Goal: Task Accomplishment & Management: Complete application form

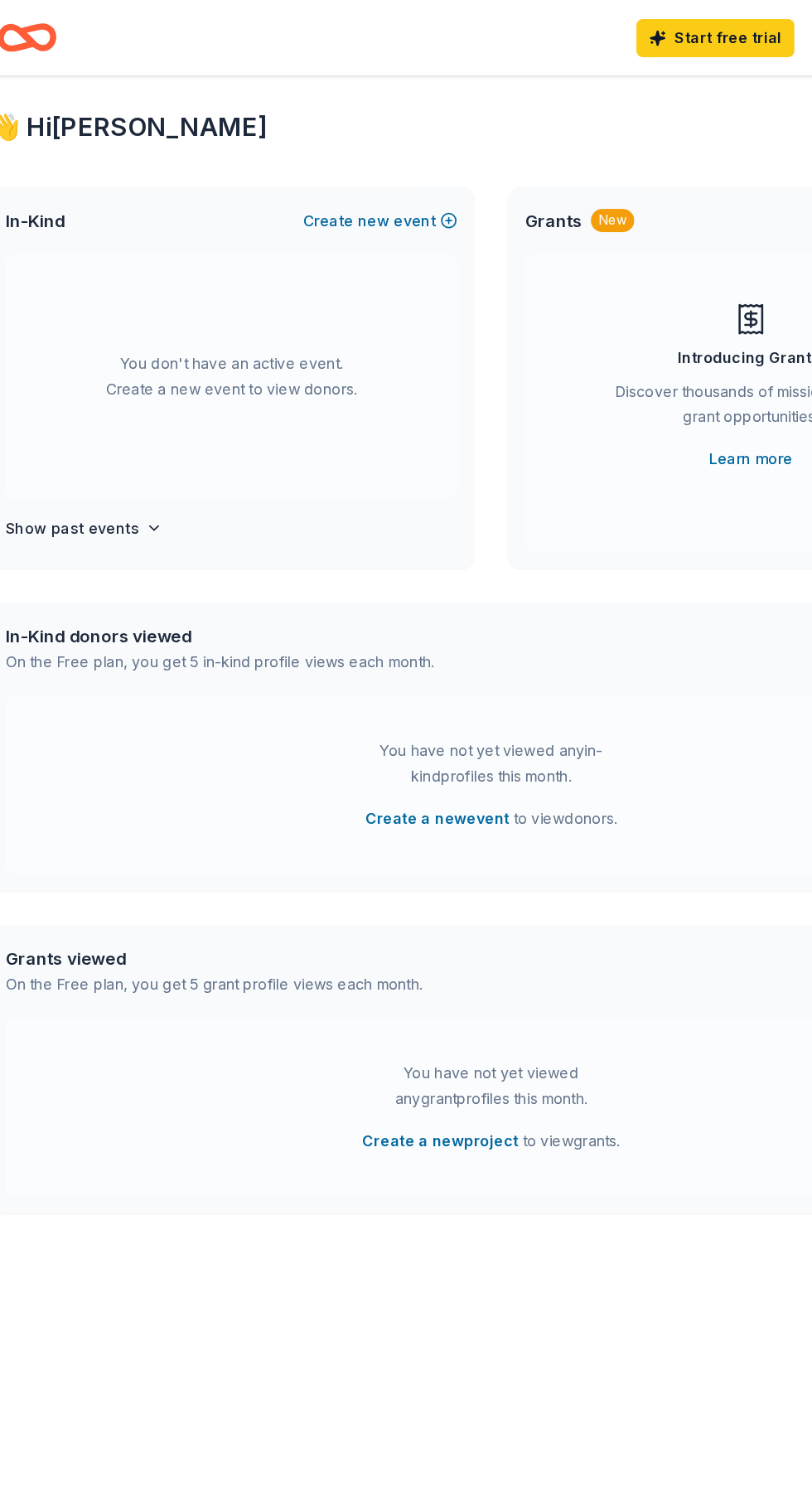
click at [238, 292] on div "You don't have an active event. Create a new event to view donors." at bounding box center [203, 294] width 353 height 190
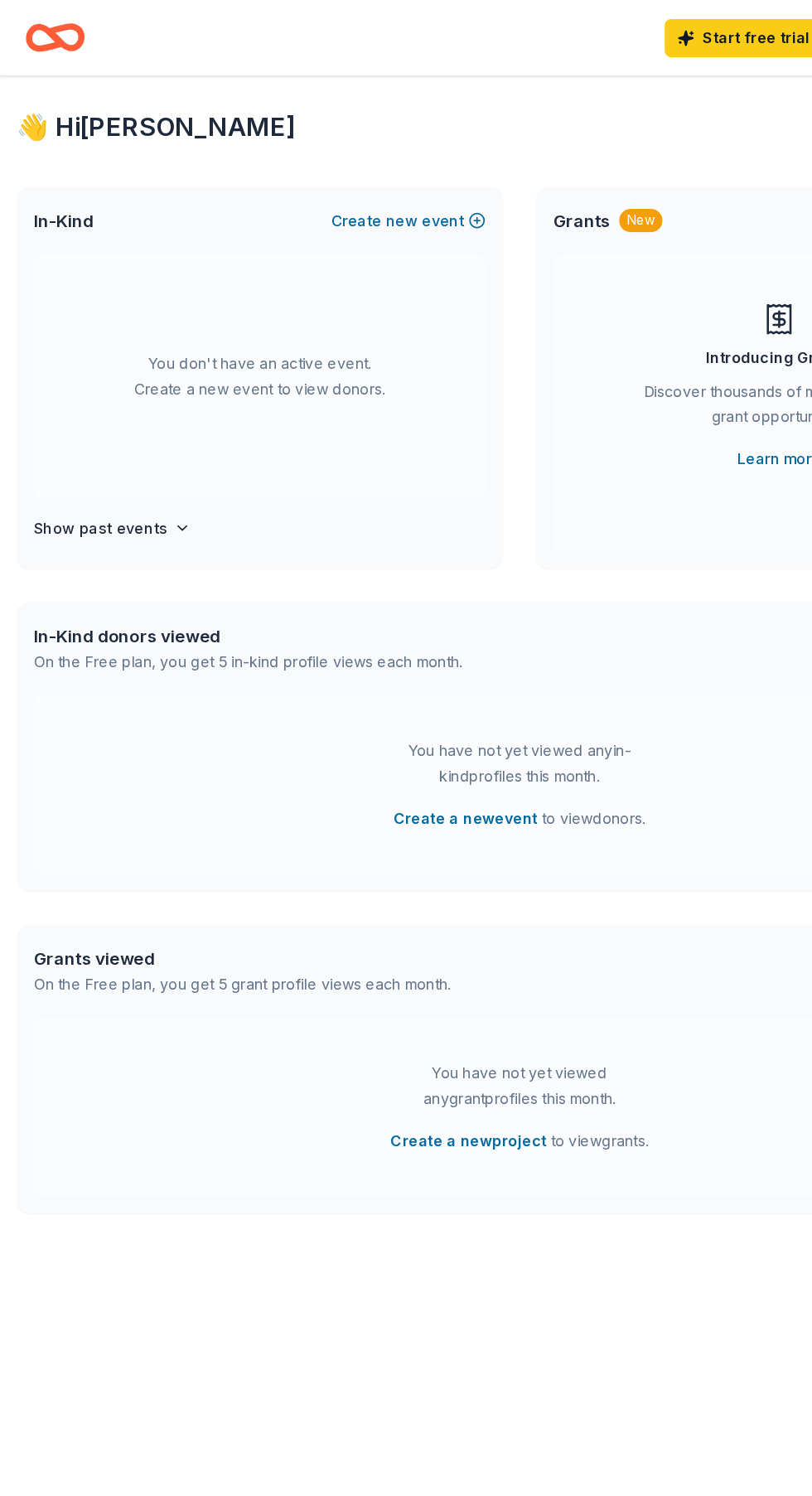
click at [329, 176] on button "Create new event" at bounding box center [319, 172] width 121 height 20
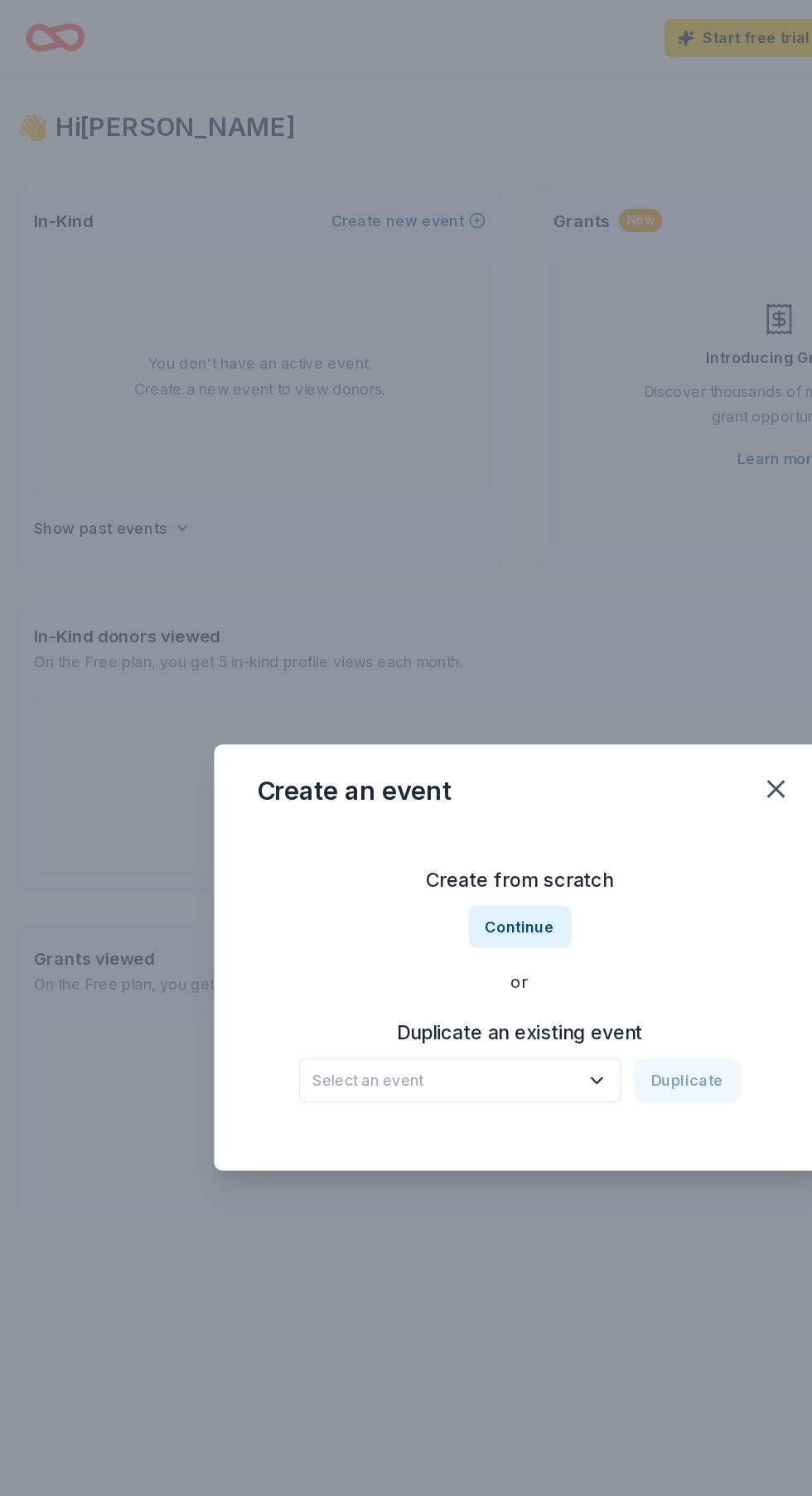
click at [445, 854] on span "Select an event" at bounding box center [348, 844] width 208 height 20
click at [430, 741] on button "Continue" at bounding box center [406, 724] width 80 height 33
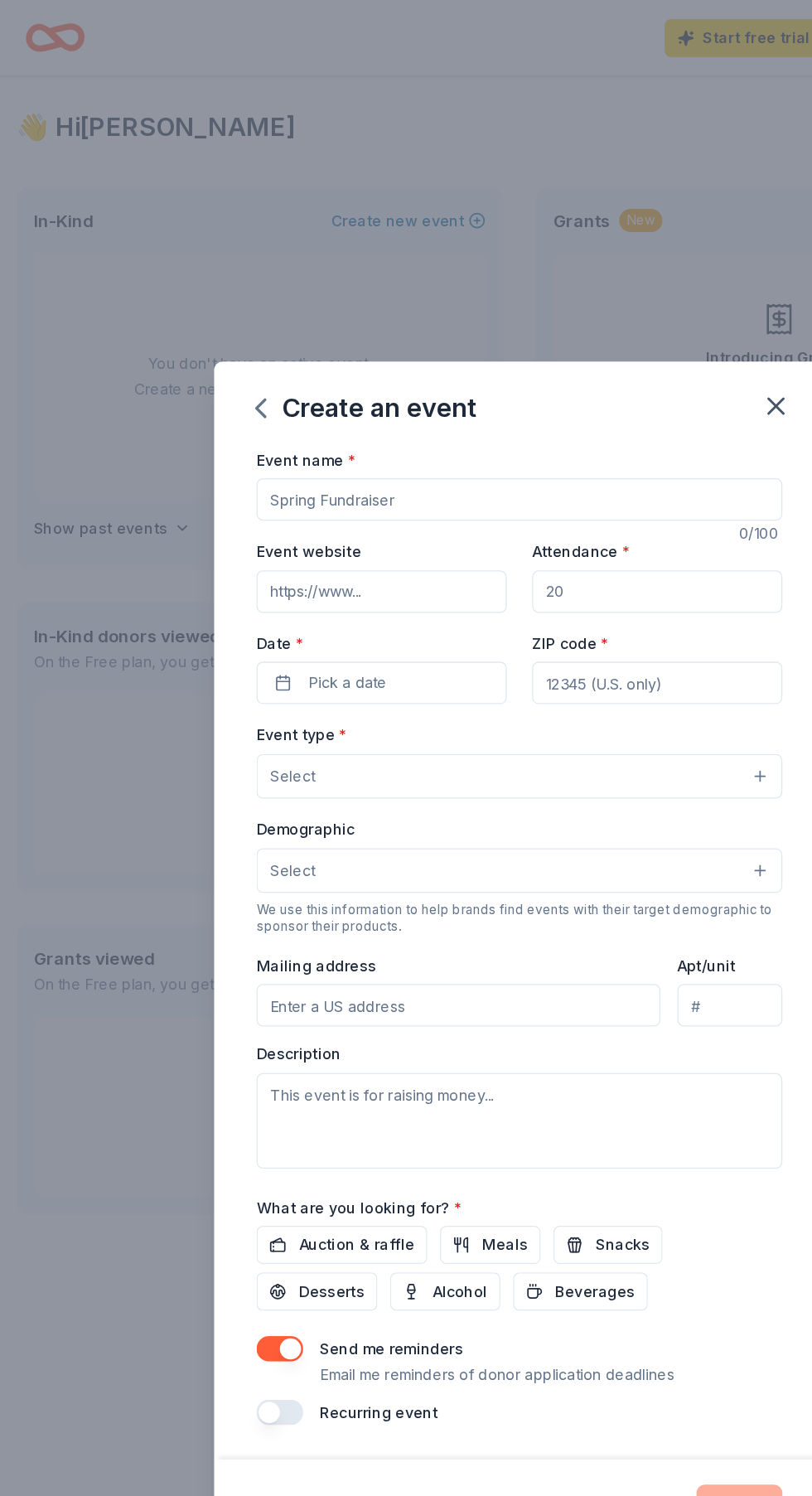
click at [471, 510] on span "*" at bounding box center [474, 502] width 7 height 14
click at [471, 550] on input "ZIP code *" at bounding box center [513, 533] width 195 height 33
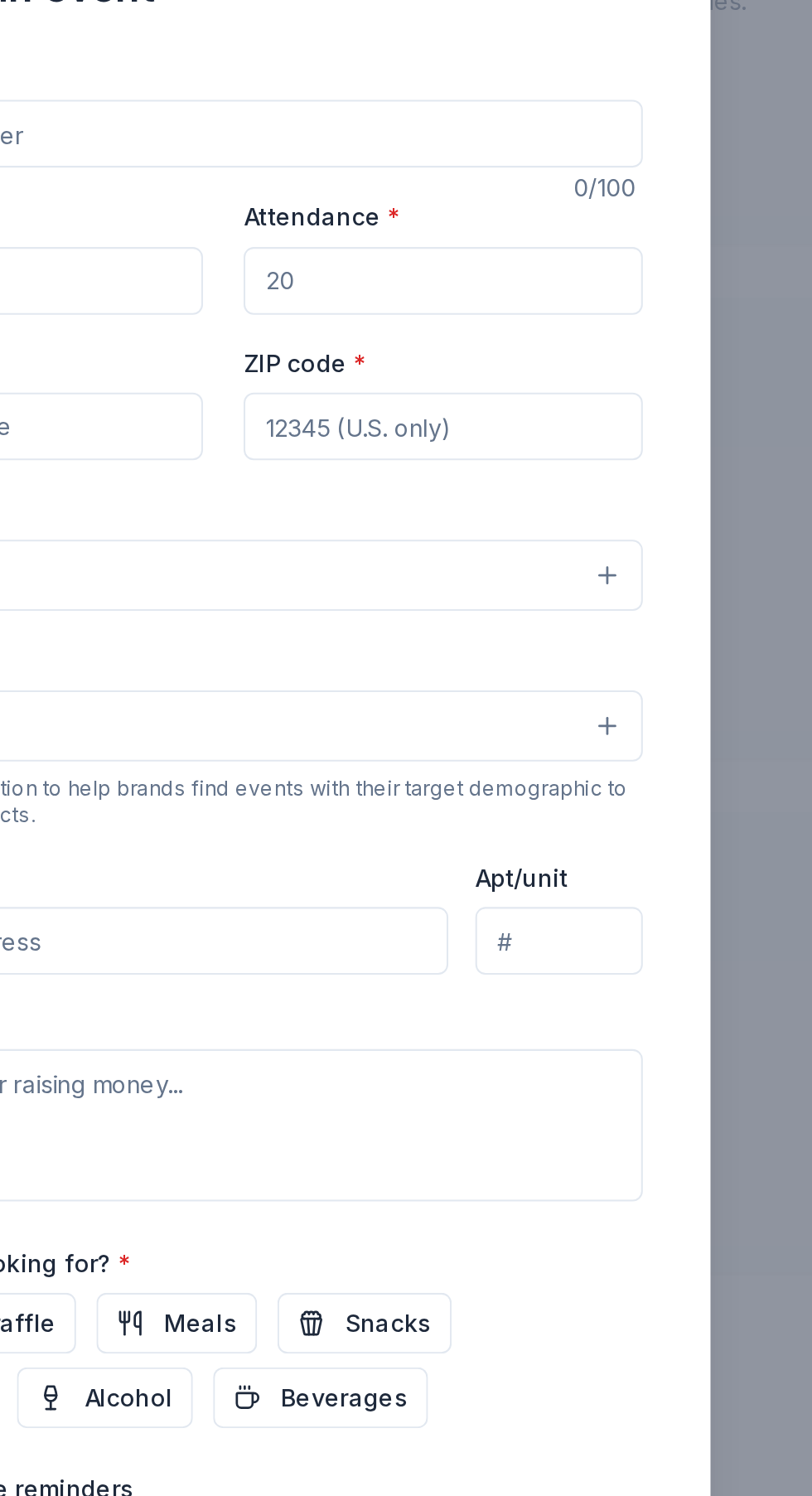
click at [505, 390] on input "Event name *" at bounding box center [406, 390] width 411 height 33
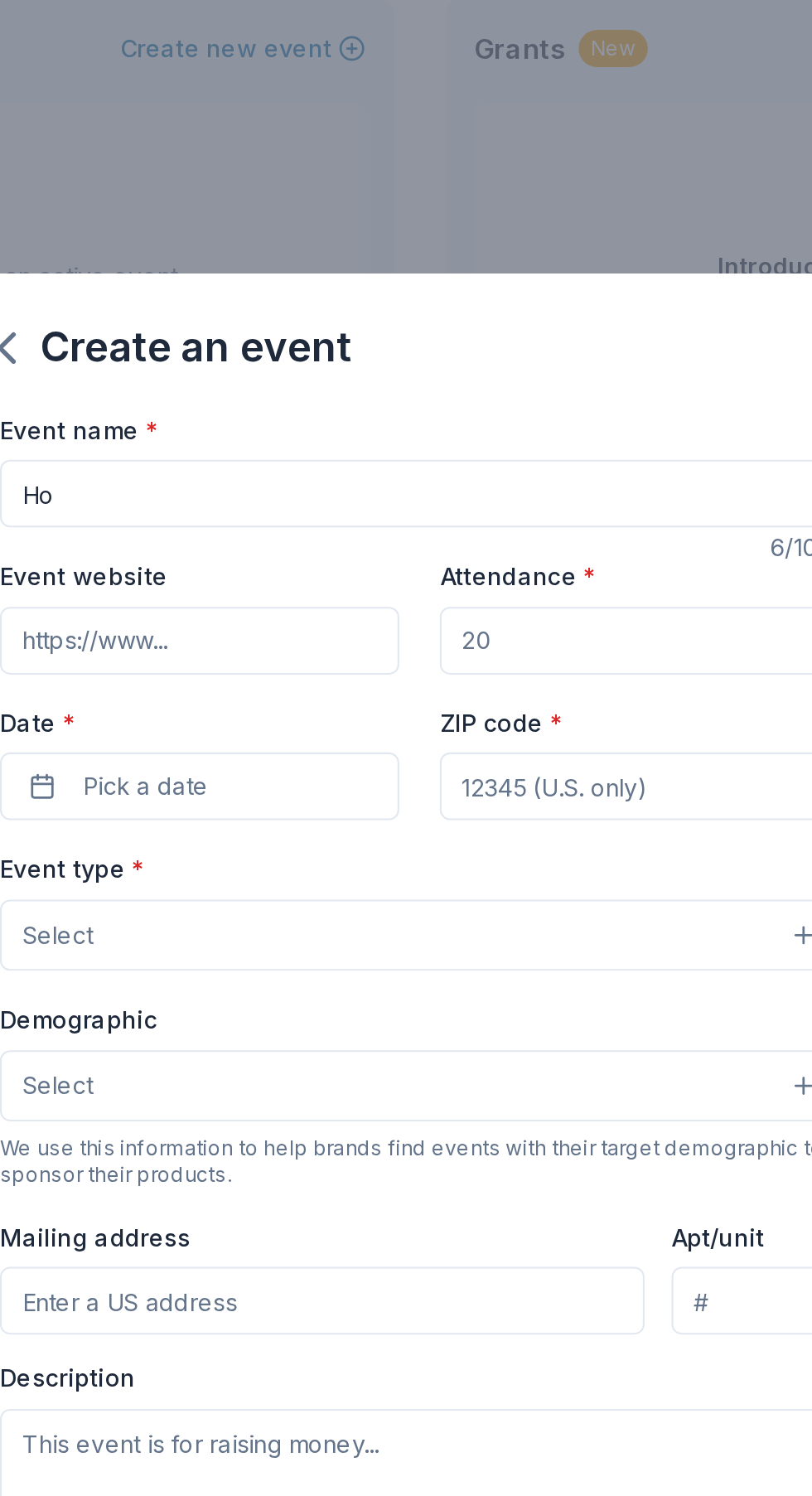
type input "H"
type input "Annual Holiday Giveaway"
click at [307, 463] on input "Event website" at bounding box center [298, 462] width 195 height 33
click at [344, 474] on input "Event website" at bounding box center [298, 462] width 195 height 33
click at [291, 467] on input "Https" at bounding box center [298, 462] width 195 height 33
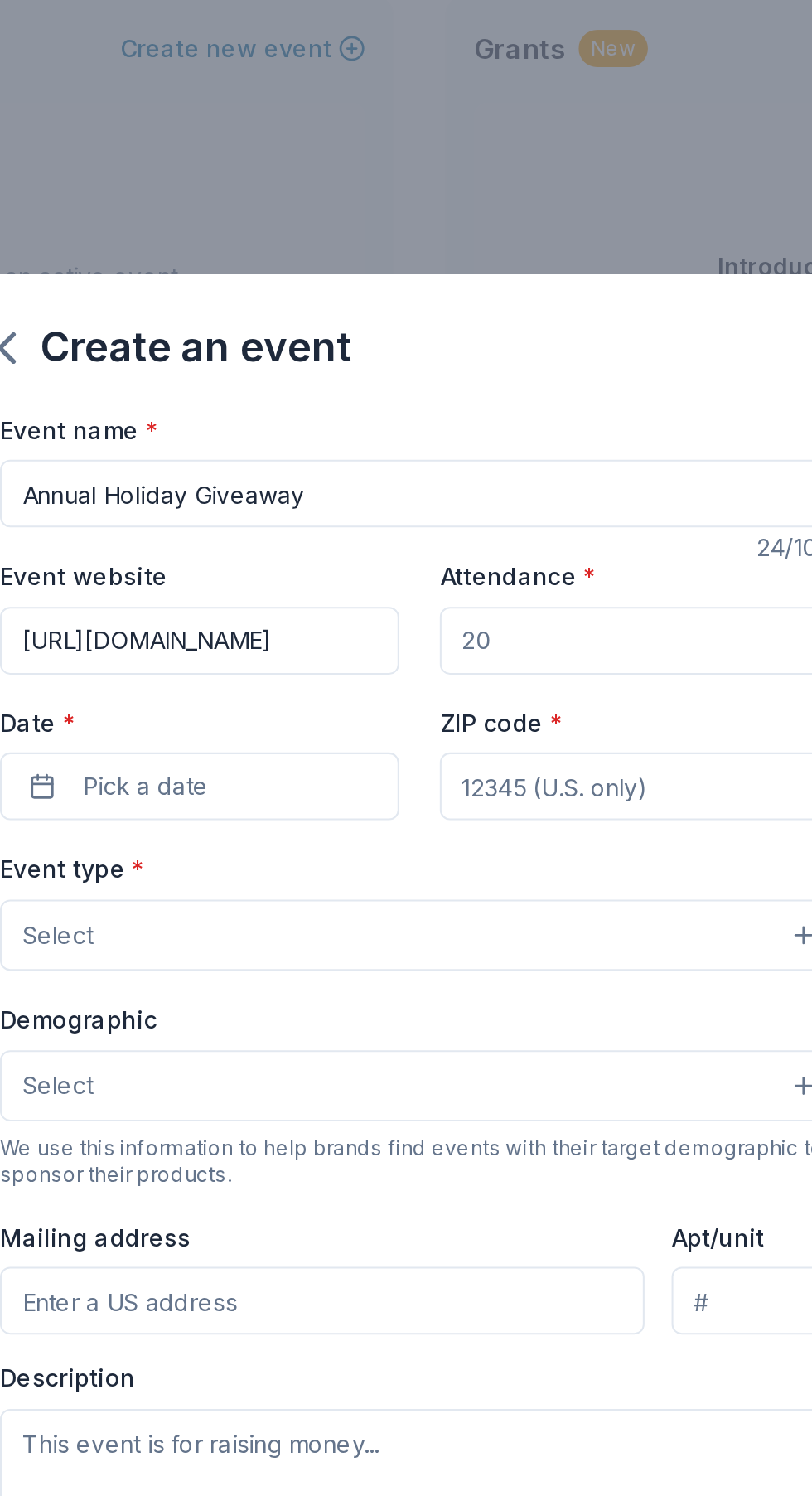
scroll to position [0, 22]
type input "[URL][DOMAIN_NAME]"
click at [493, 464] on input "Attendance *" at bounding box center [513, 462] width 195 height 33
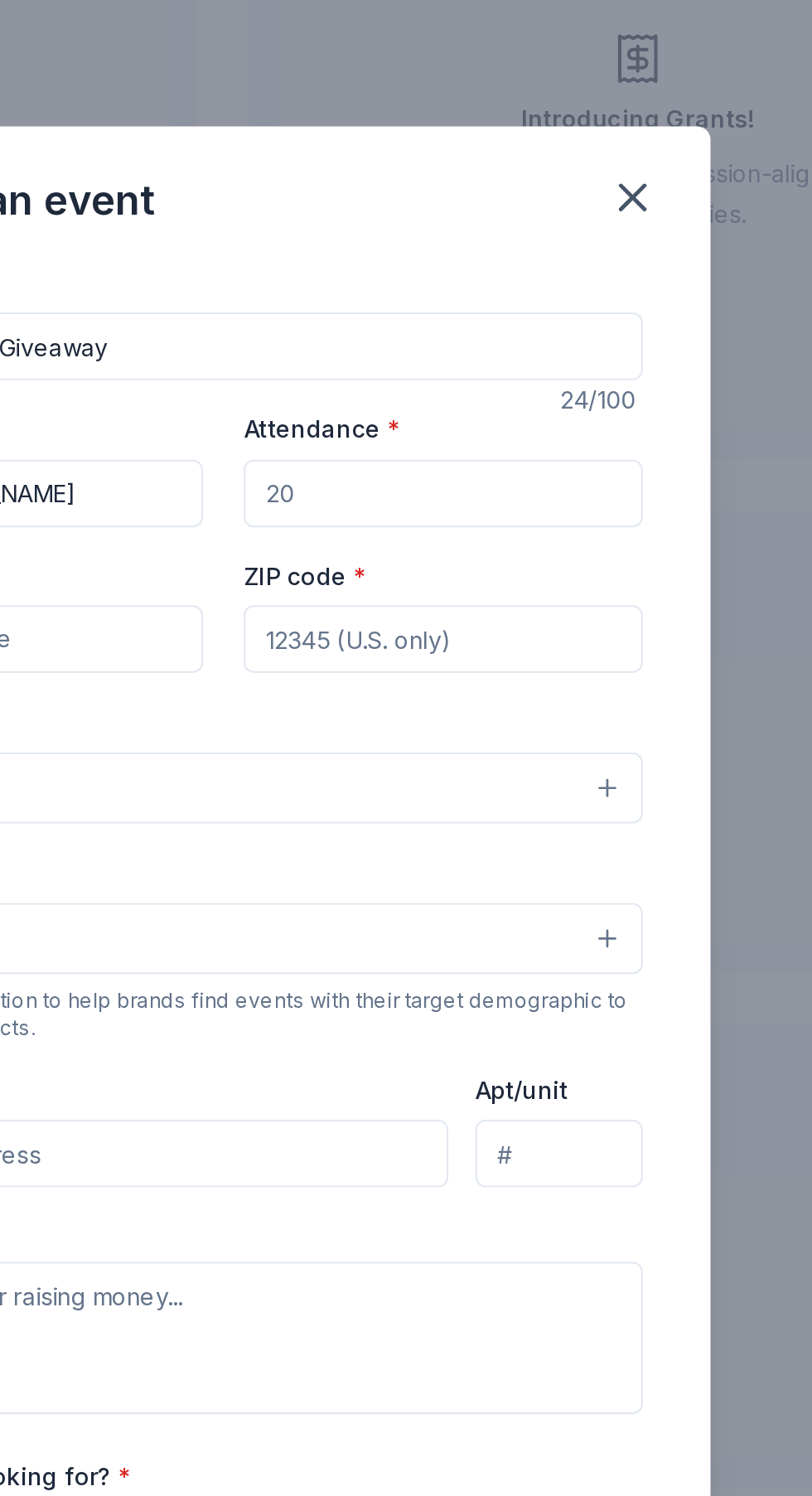
click at [509, 468] on input "Attendance *" at bounding box center [513, 462] width 195 height 33
type input "300"
click at [550, 537] on input "ZIP code *" at bounding box center [513, 533] width 195 height 33
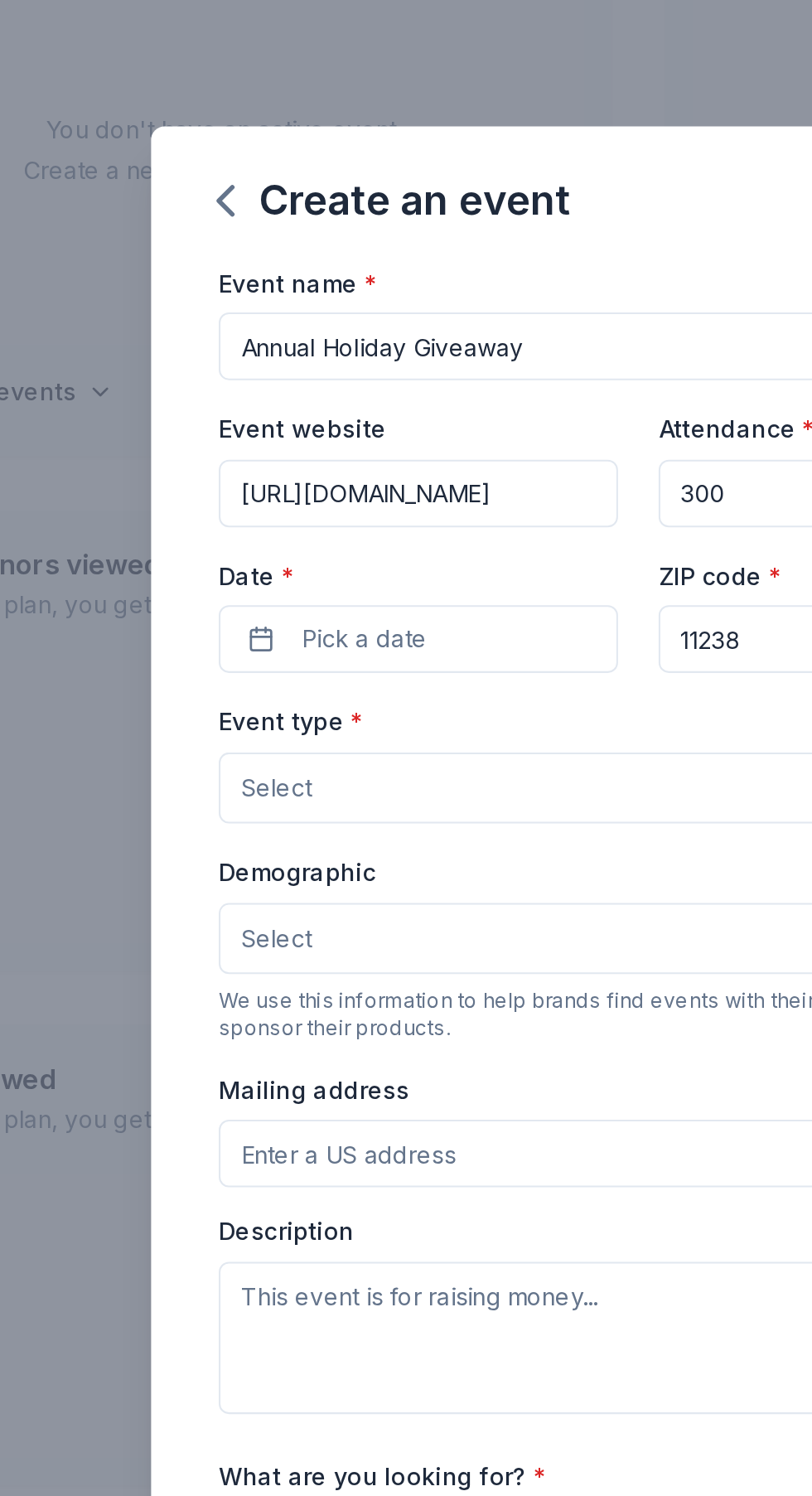
click at [313, 542] on button "Pick a date" at bounding box center [298, 533] width 195 height 33
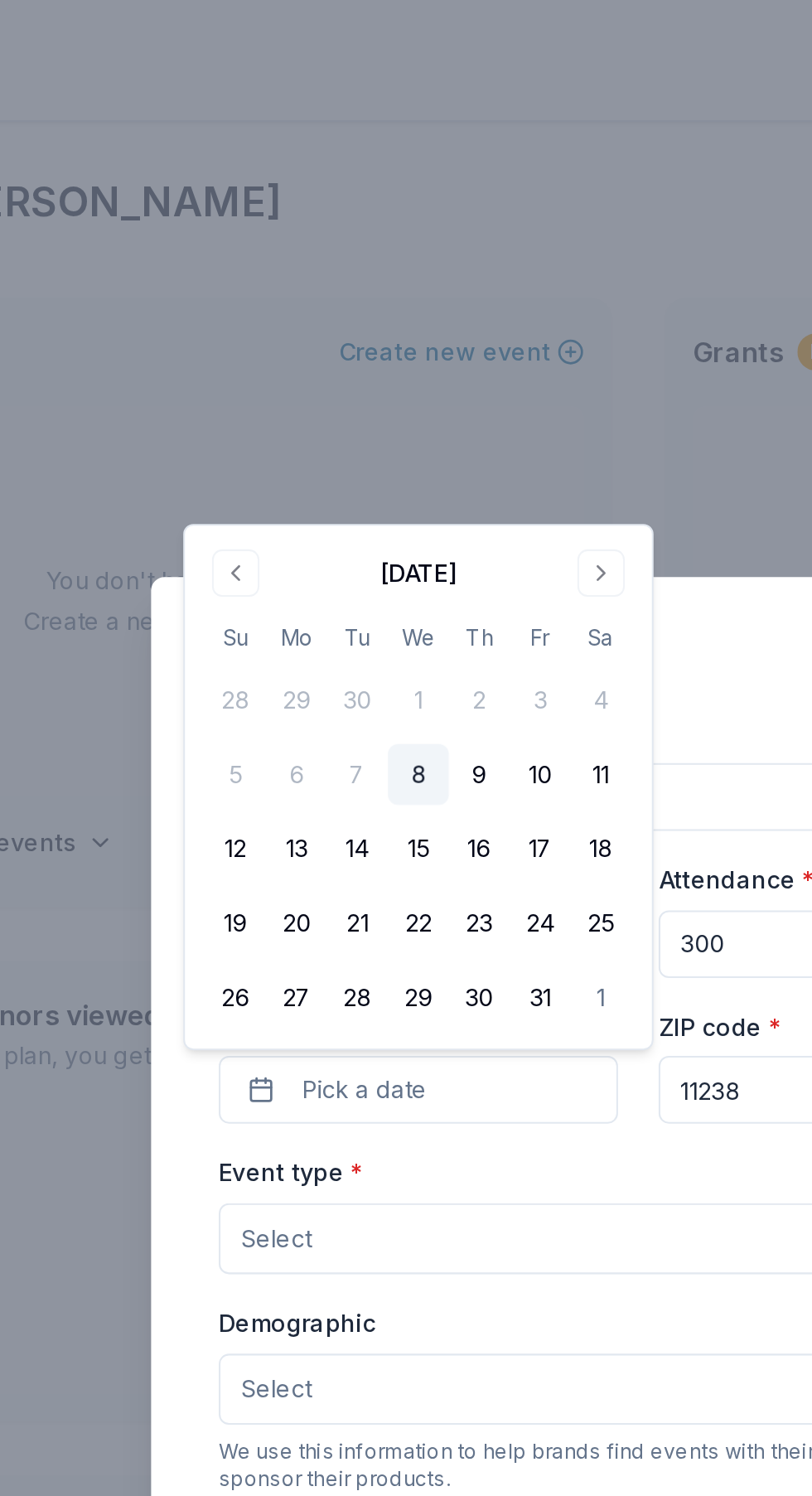
click at [379, 289] on button "Go to next month" at bounding box center [387, 281] width 23 height 23
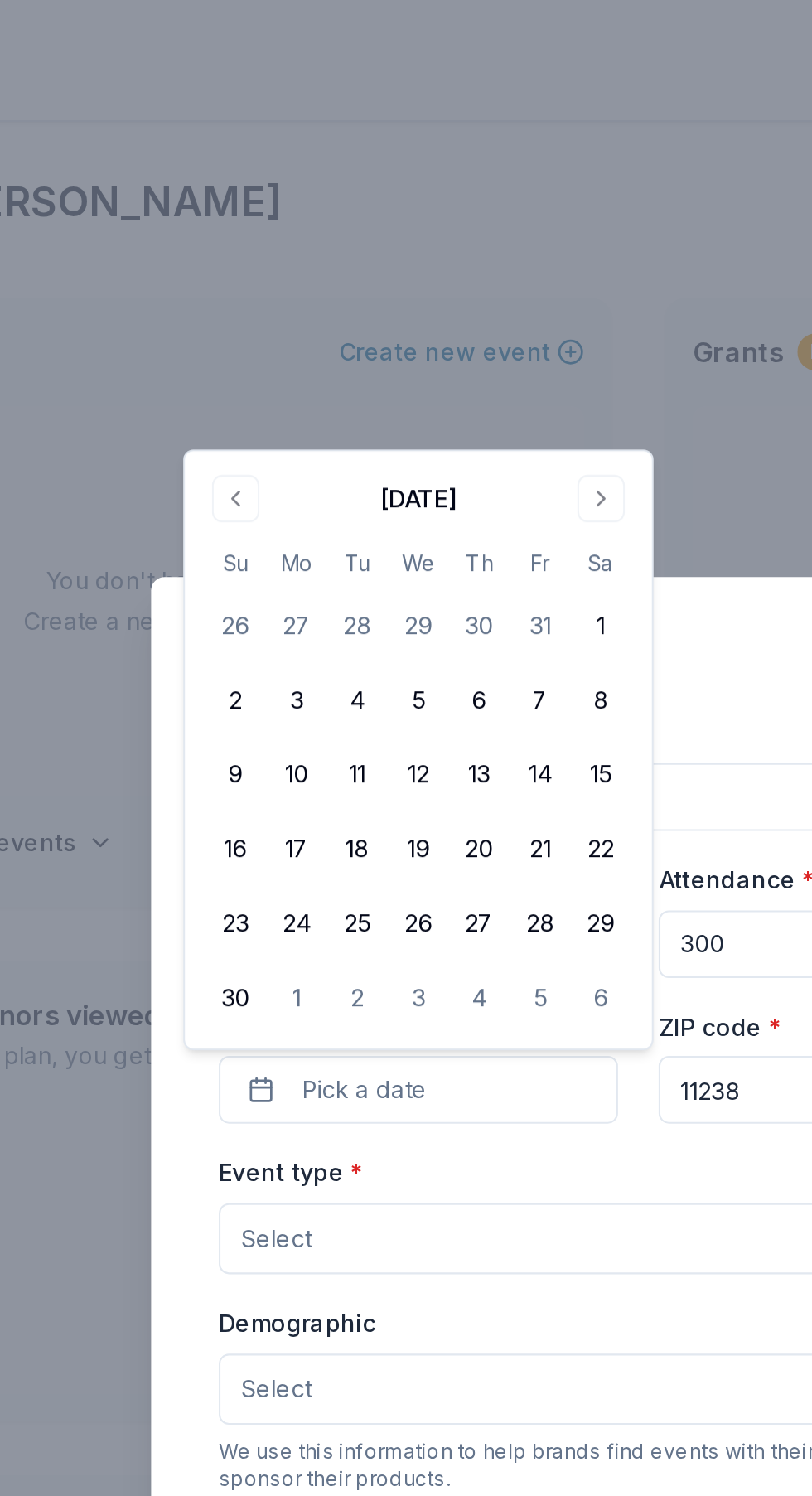
click at [395, 250] on button "Go to next month" at bounding box center [387, 244] width 23 height 23
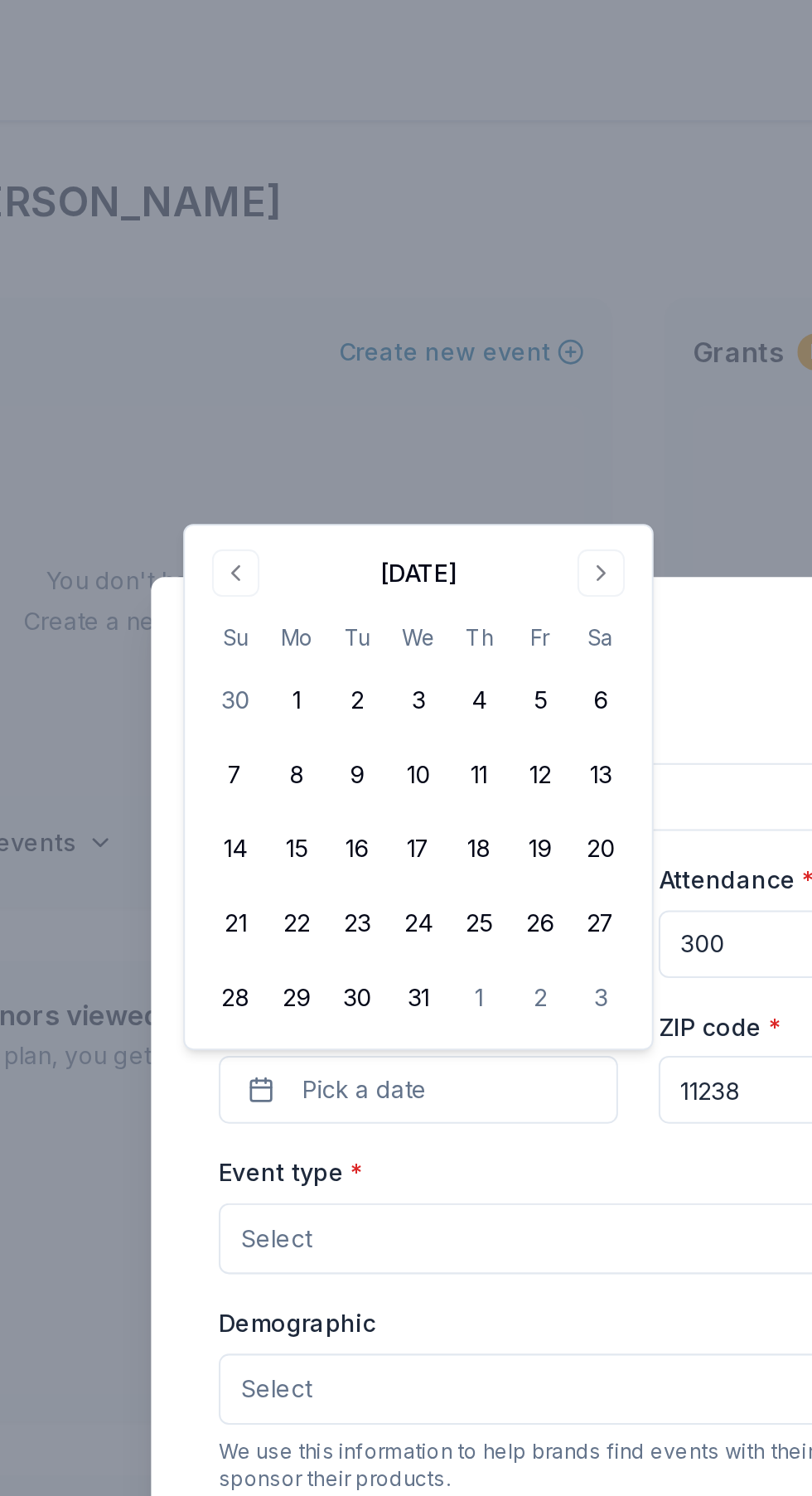
click at [400, 415] on button "20" at bounding box center [387, 416] width 30 height 30
click at [373, 613] on button "Select" at bounding box center [406, 606] width 411 height 34
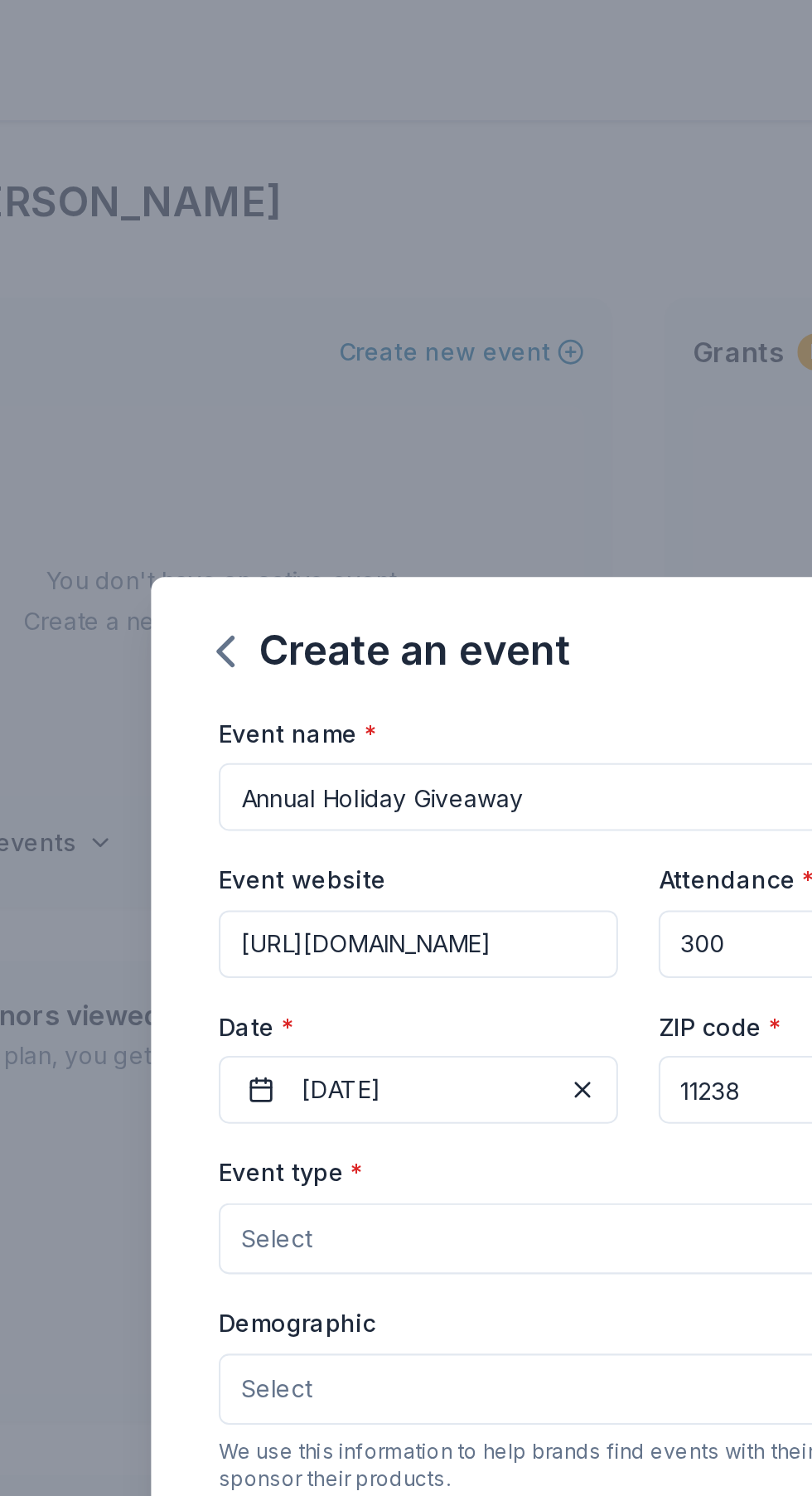
click at [466, 531] on input "11238" at bounding box center [513, 533] width 195 height 33
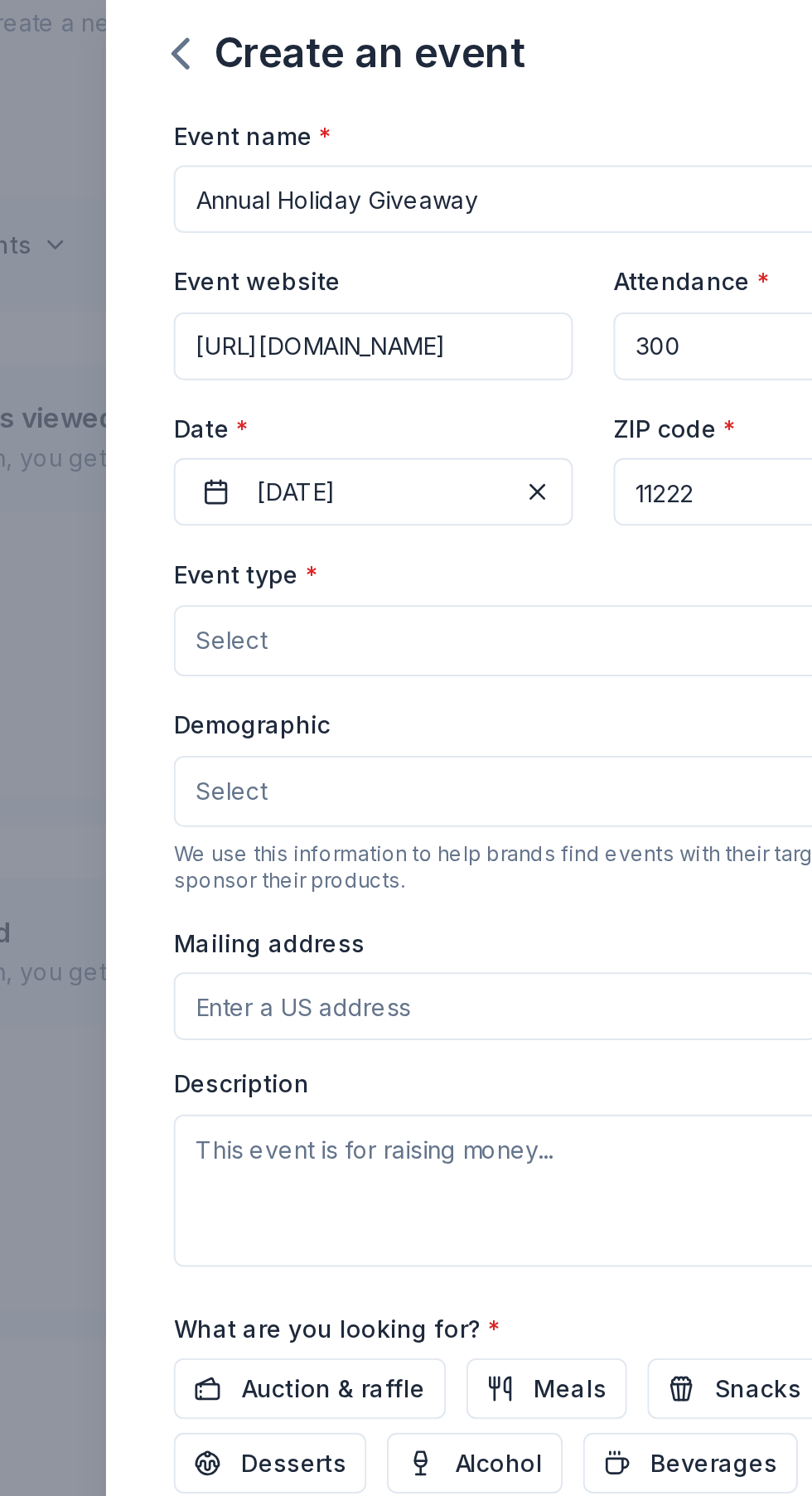
type input "11222"
click at [430, 605] on button "Select" at bounding box center [406, 606] width 411 height 34
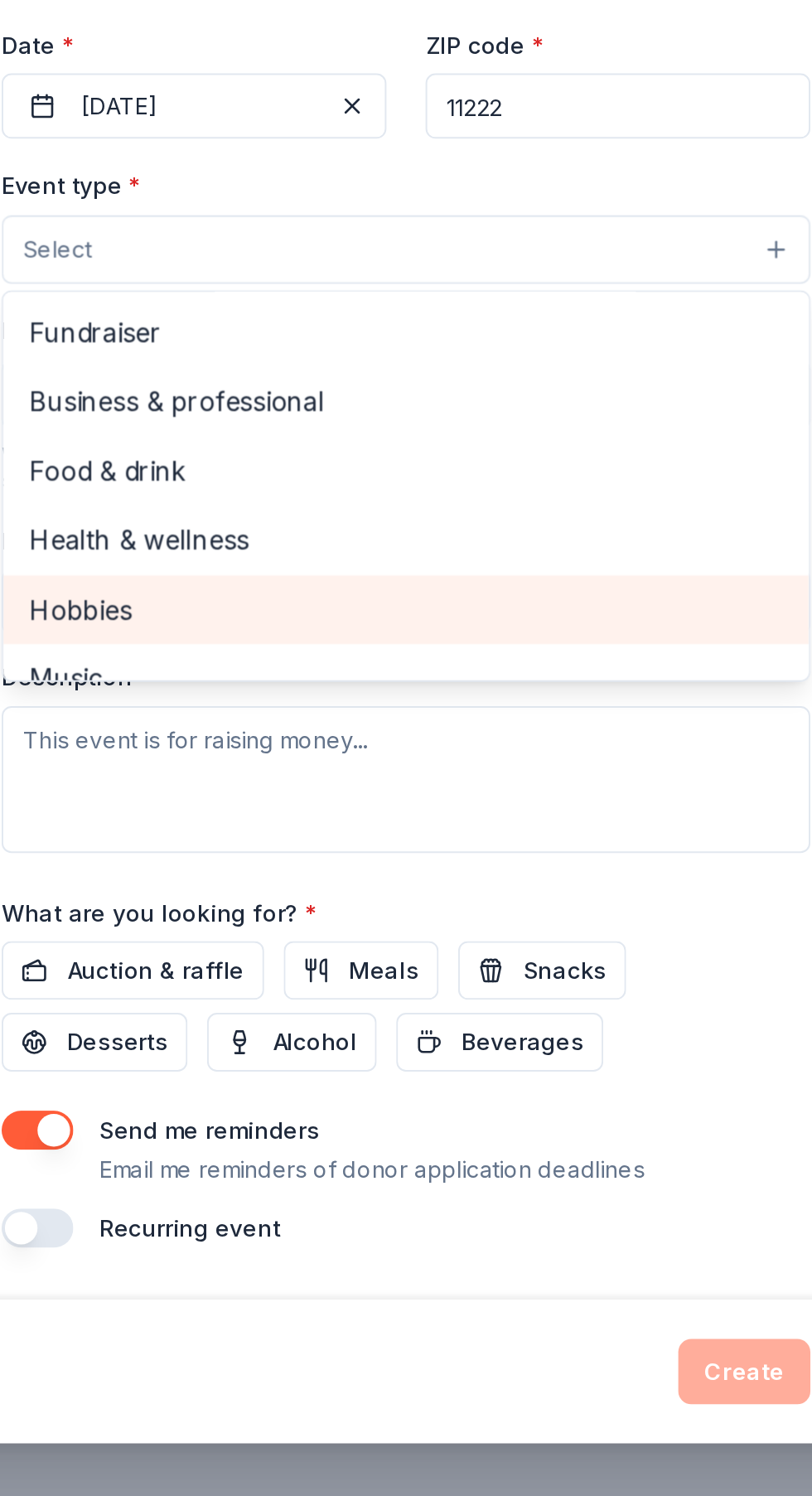
click at [263, 807] on div "Hobbies" at bounding box center [406, 790] width 409 height 34
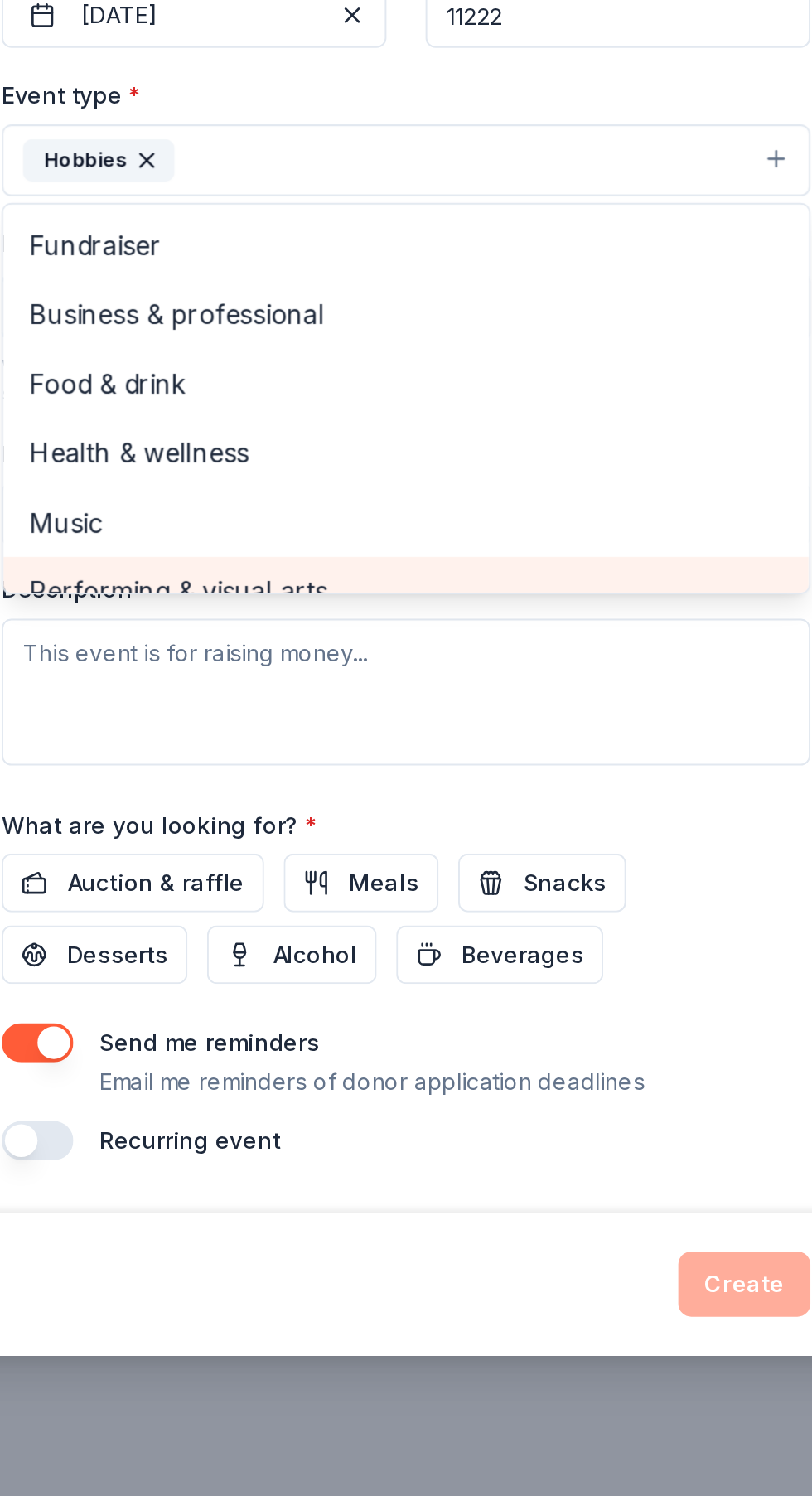
click at [278, 843] on div "Performing & visual arts" at bounding box center [406, 825] width 409 height 34
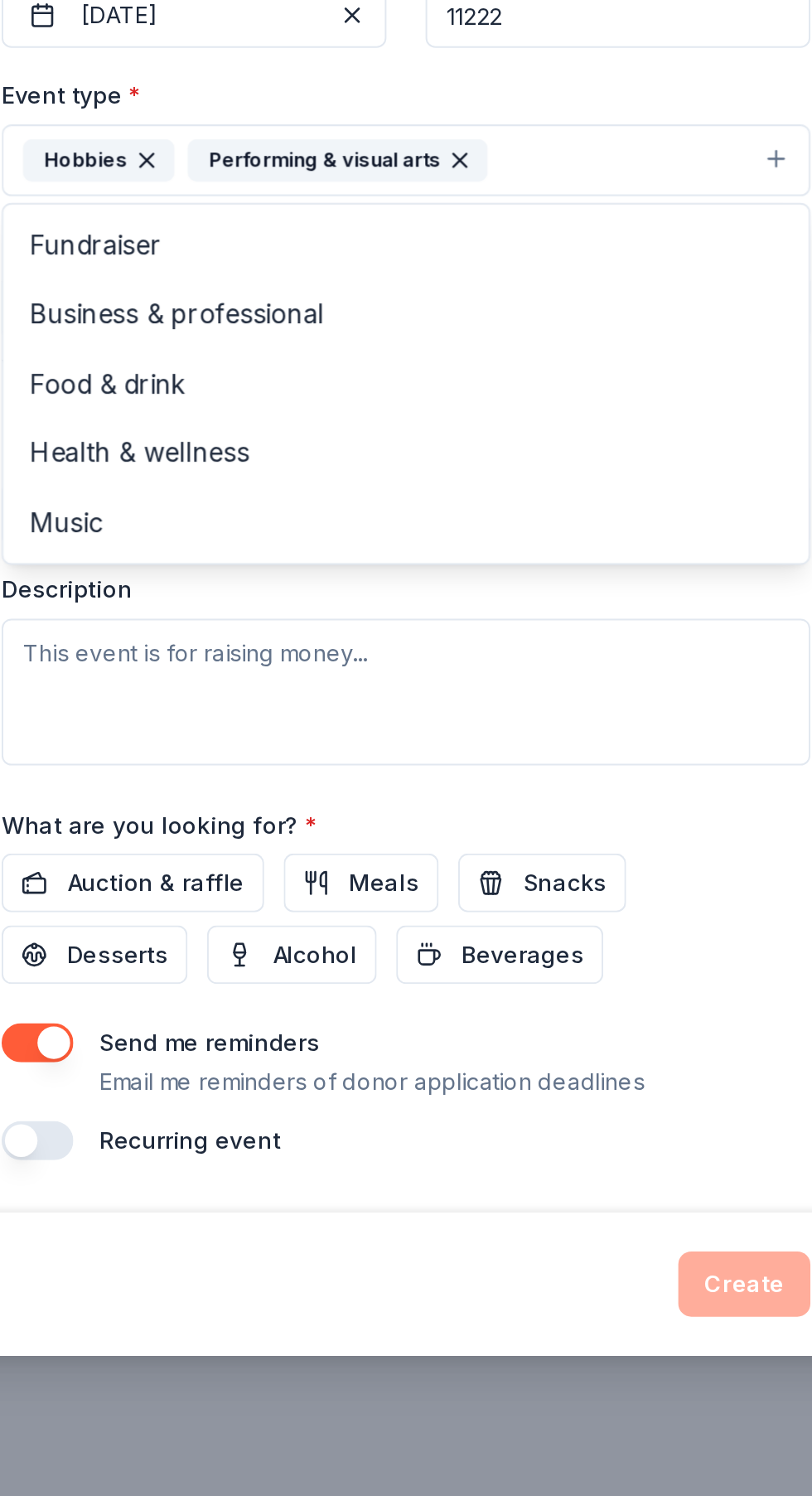
click at [428, 613] on icon "button" at bounding box center [433, 606] width 13 height 13
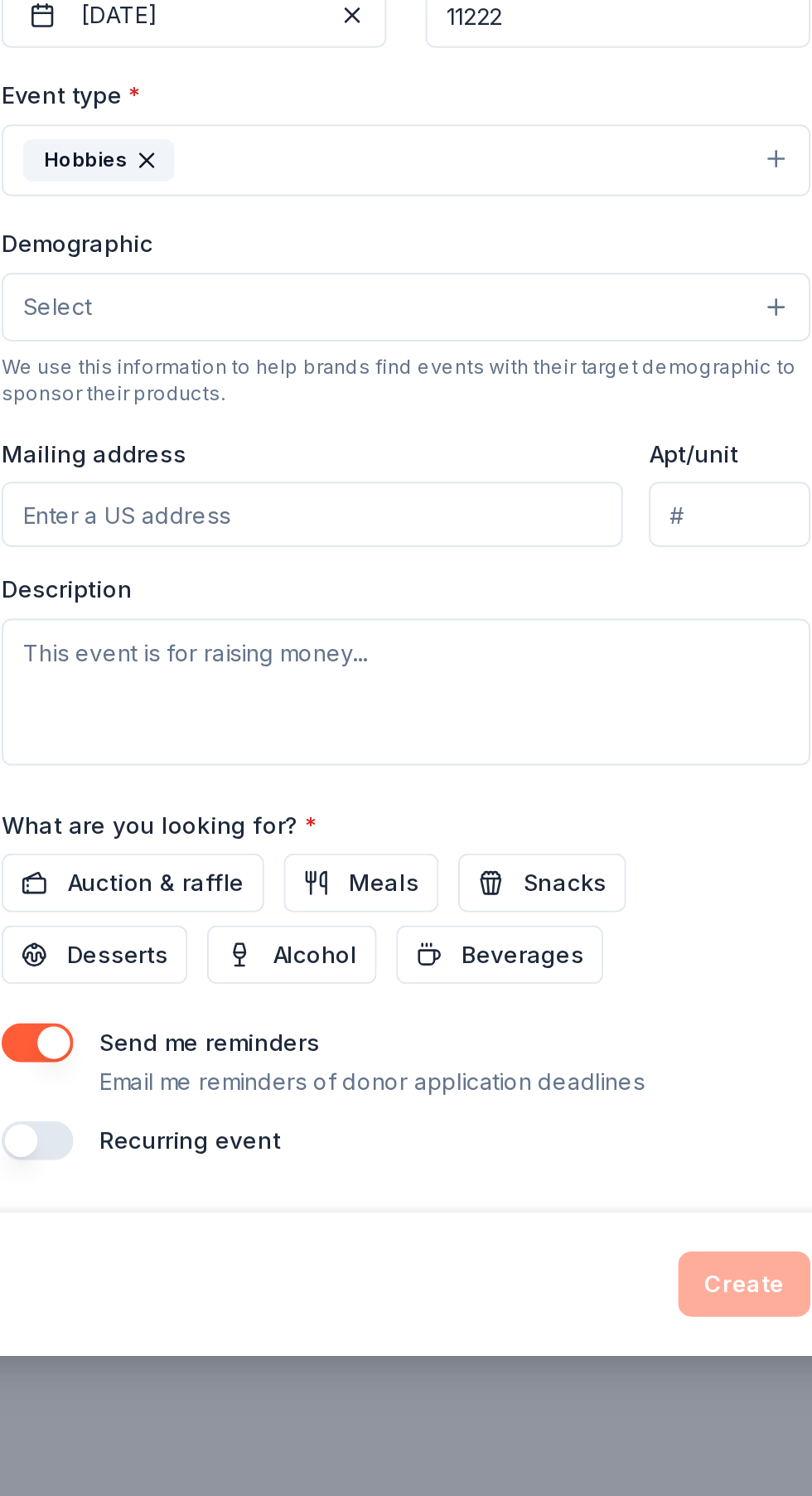
click at [337, 698] on button "Select" at bounding box center [406, 681] width 411 height 34
click at [277, 613] on icon "button" at bounding box center [274, 606] width 13 height 13
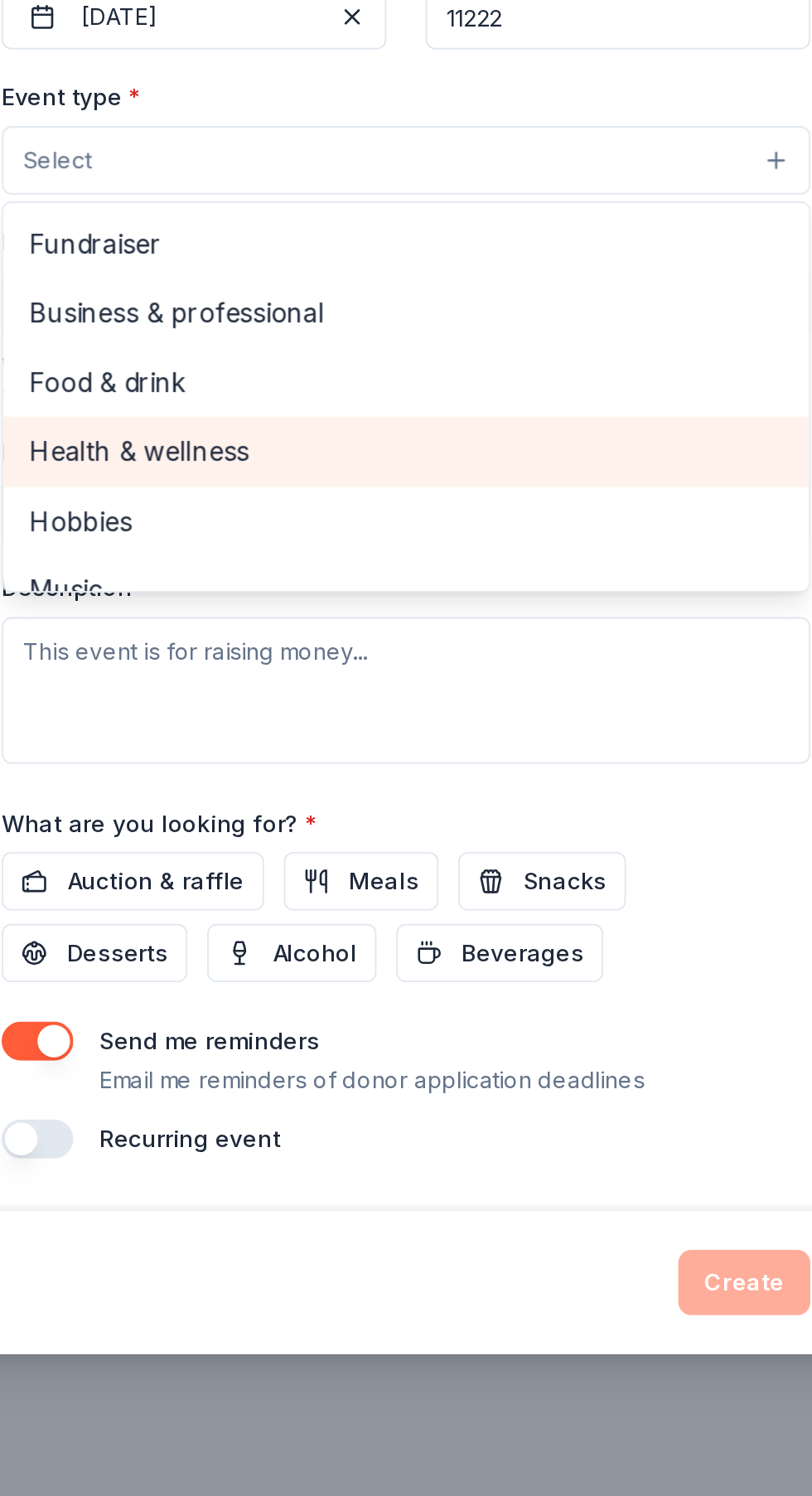
click at [251, 765] on span "Health & wellness" at bounding box center [406, 754] width 383 height 22
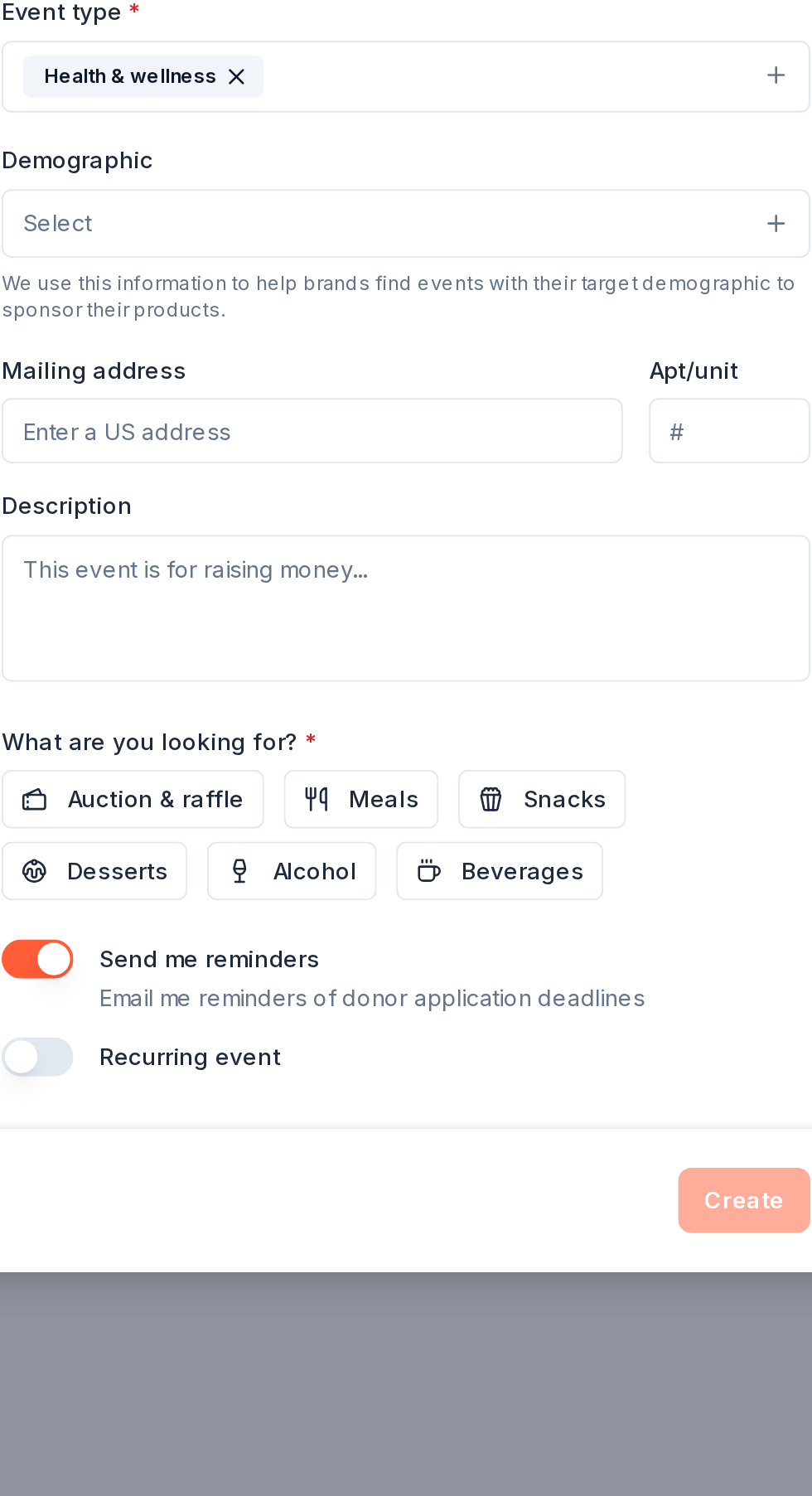
click at [479, 692] on button "Select" at bounding box center [406, 681] width 411 height 34
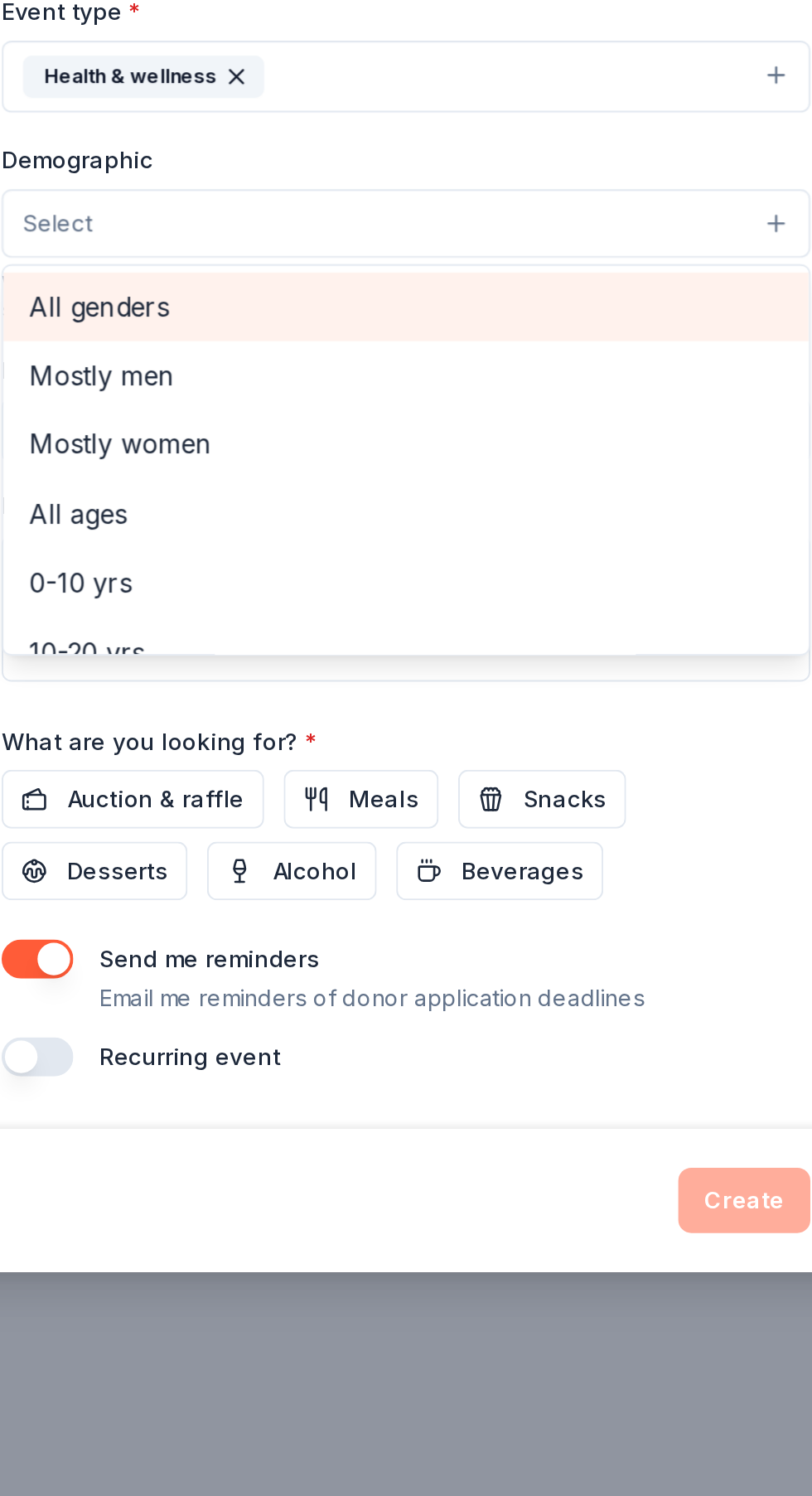
click at [276, 727] on span "All genders" at bounding box center [406, 723] width 383 height 22
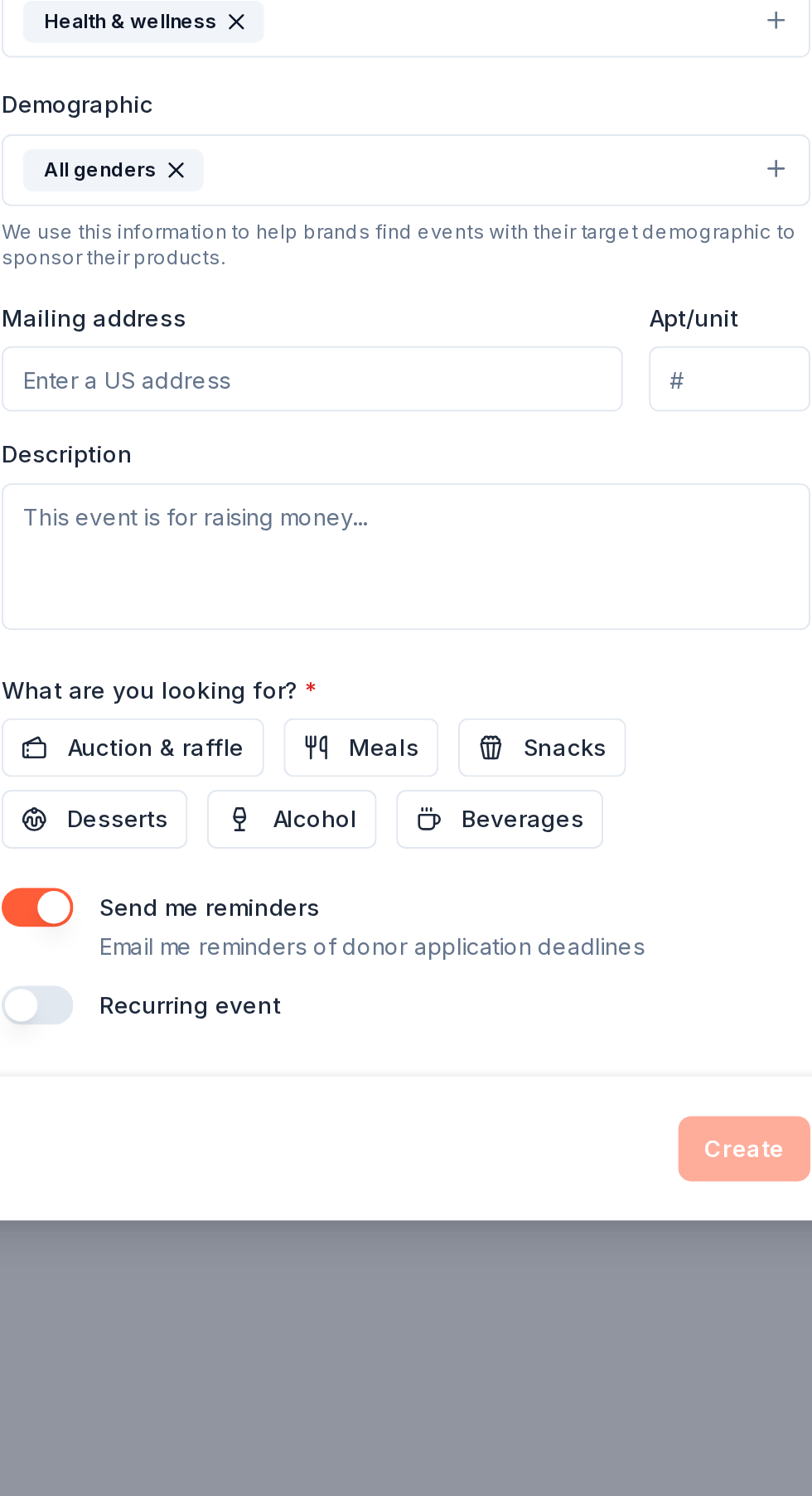
click at [362, 804] on input "Mailing address" at bounding box center [358, 787] width 316 height 33
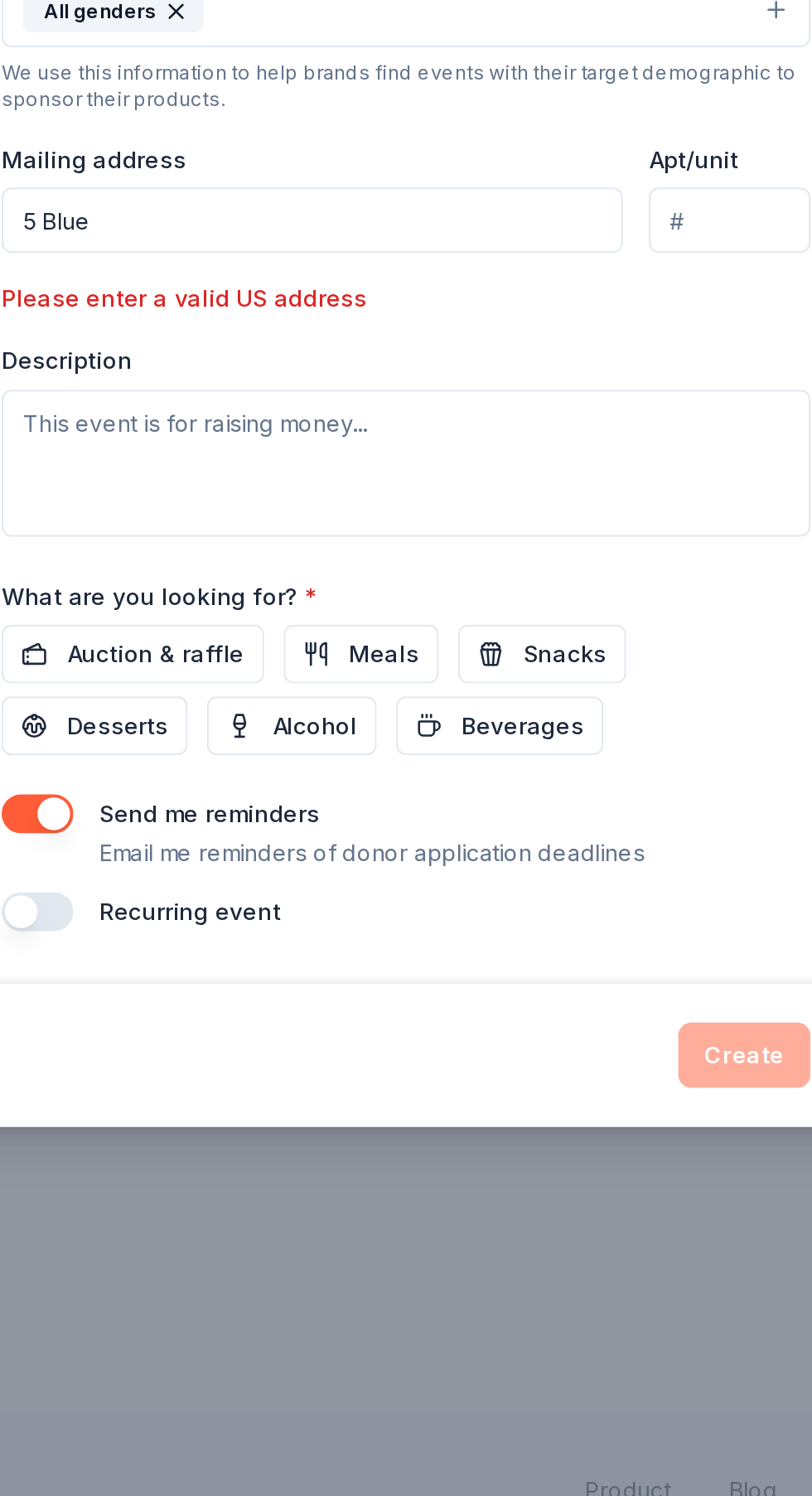
click at [328, 777] on input "5 Blue" at bounding box center [358, 771] width 316 height 33
click at [346, 821] on div "Please enter a valid US address" at bounding box center [298, 810] width 195 height 20
click at [299, 774] on input "5 Blue" at bounding box center [358, 771] width 316 height 33
click at [295, 769] on input "5 Blue" at bounding box center [358, 771] width 316 height 33
click at [277, 774] on input "5 Blue" at bounding box center [358, 771] width 316 height 33
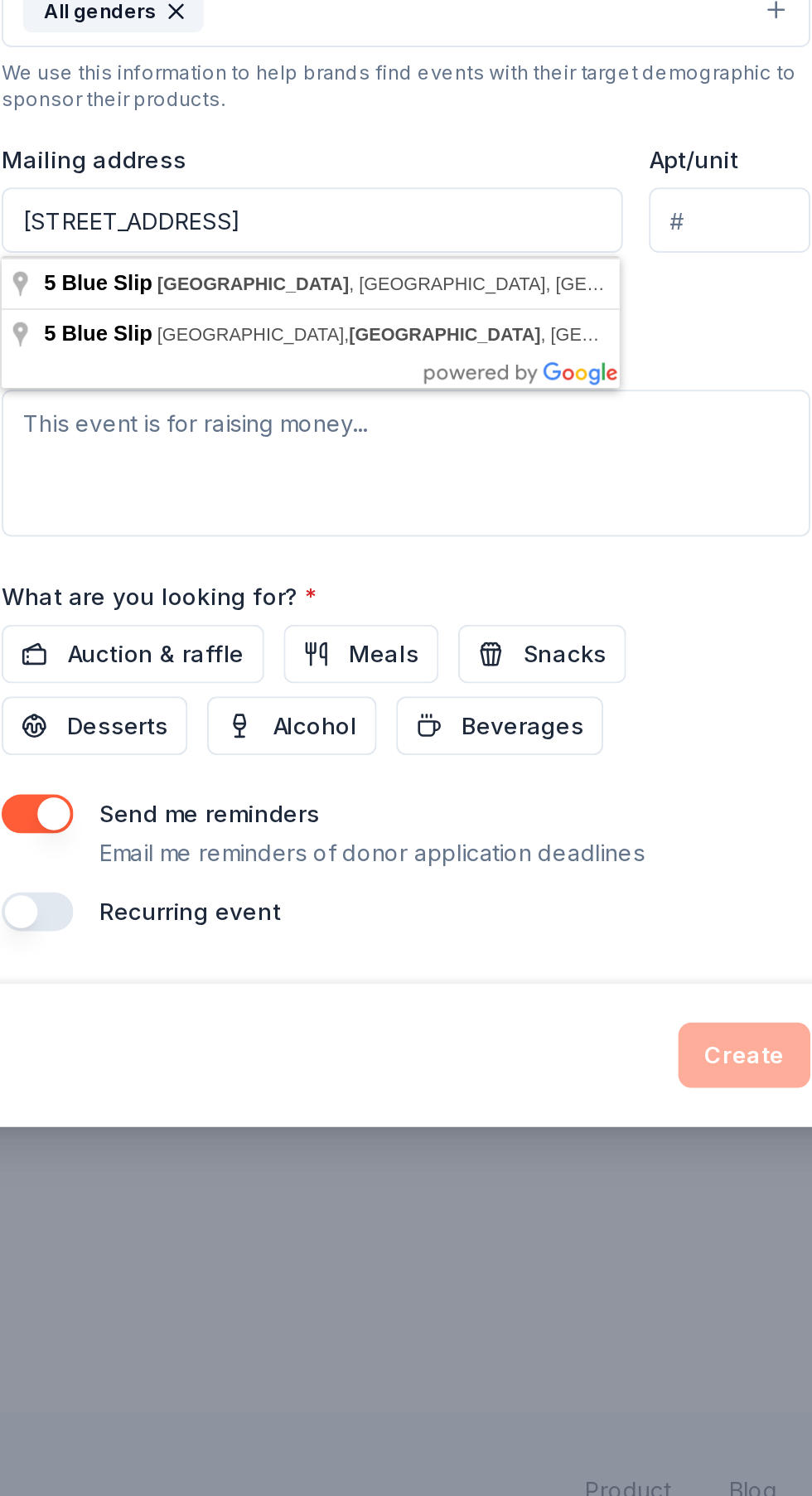
type input "5 Blue Slip Brooklyn"
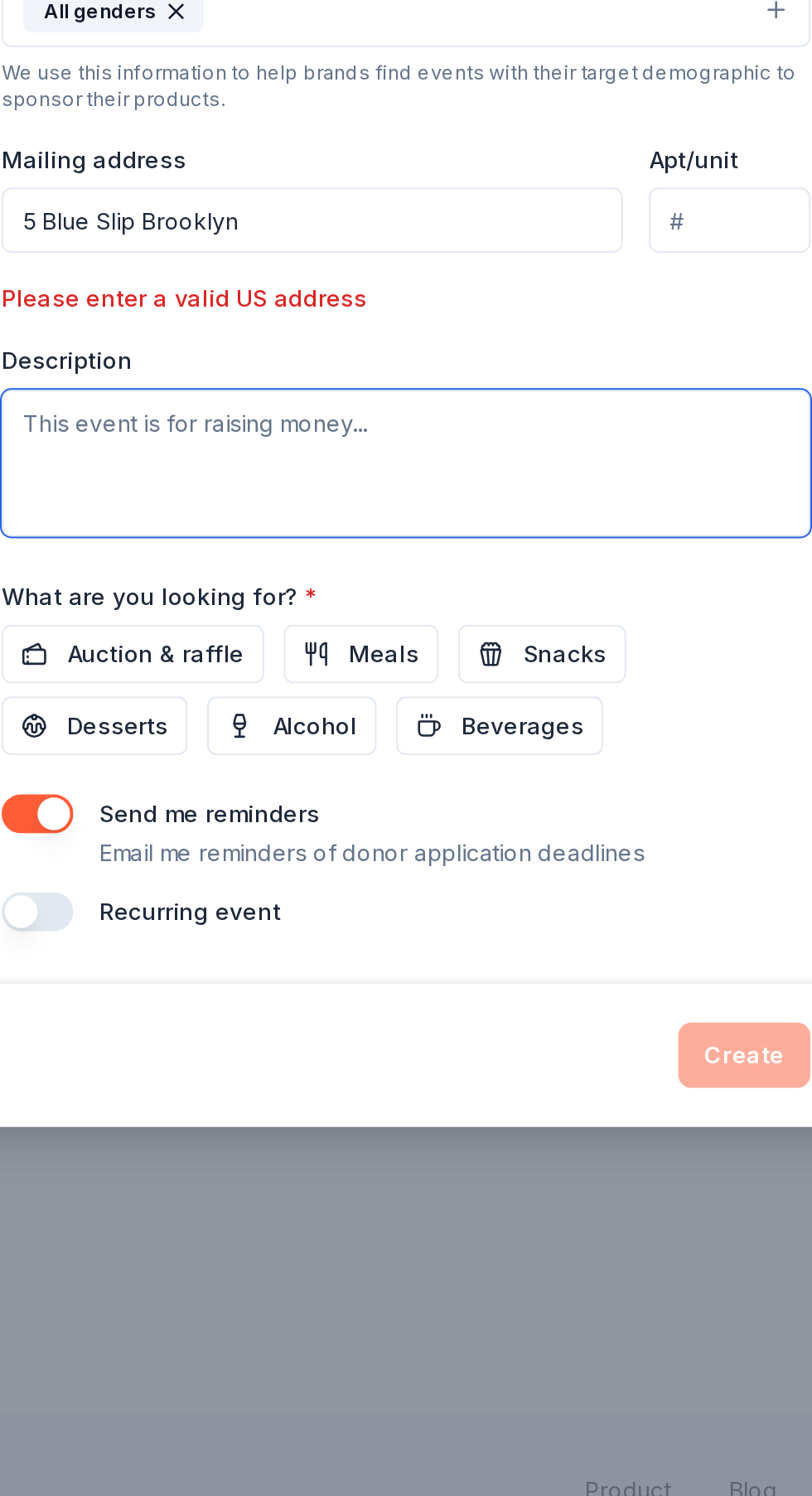
click at [224, 880] on textarea at bounding box center [406, 894] width 411 height 75
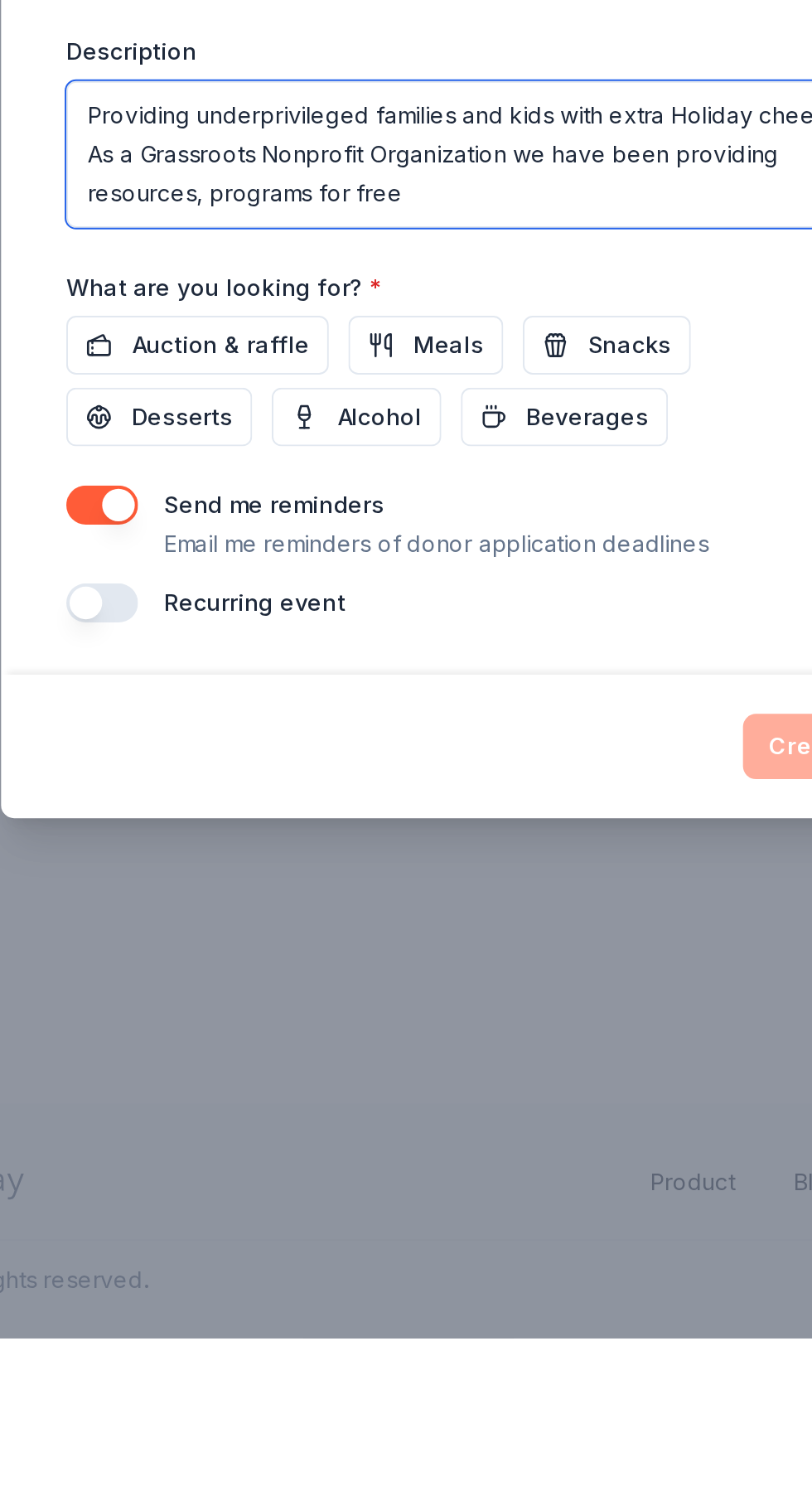
type textarea "Providing underprivileged families and kids with extra Holiday cheer. As a Gras…"
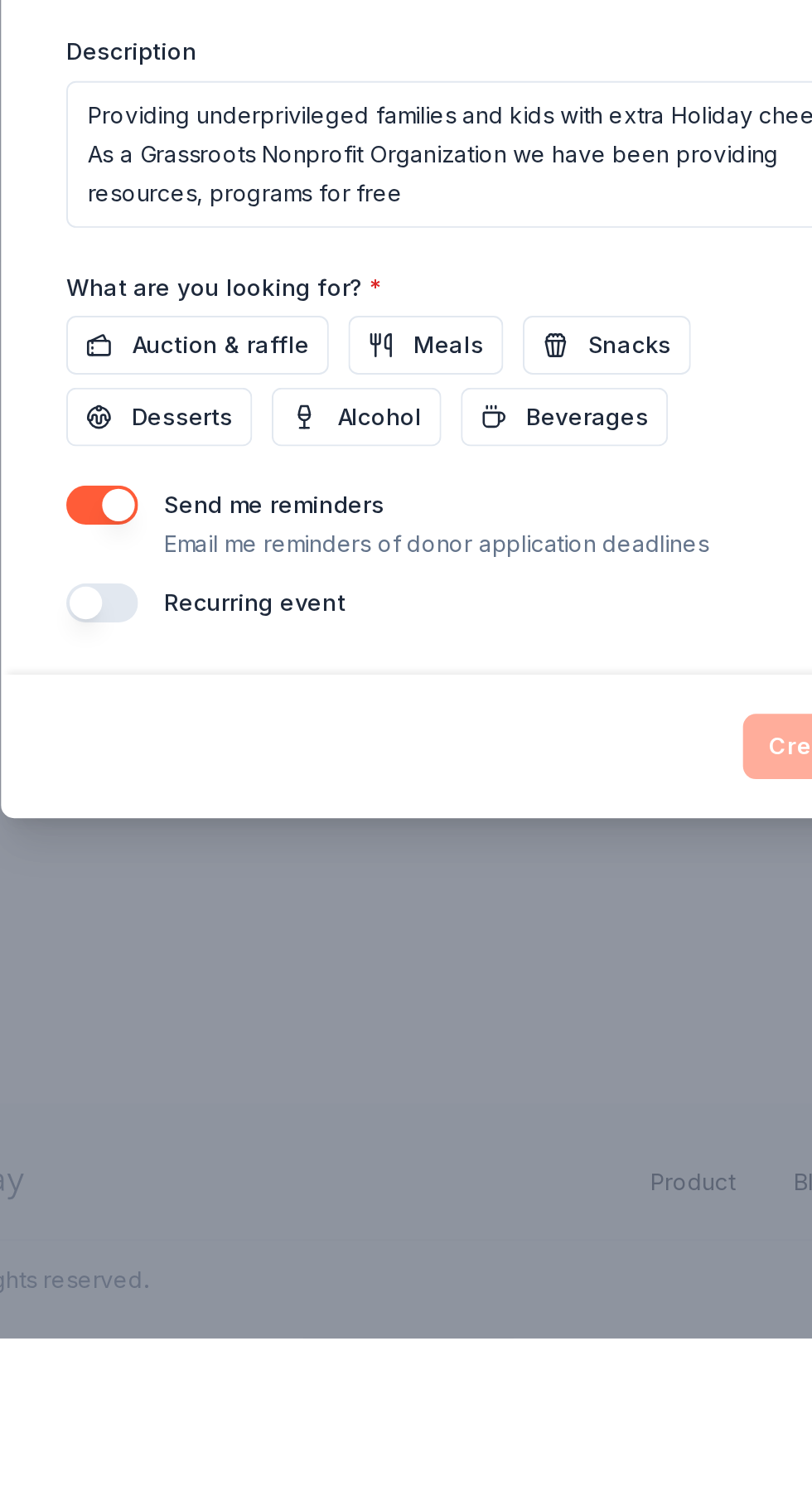
click at [475, 1006] on button "Snacks" at bounding box center [474, 991] width 85 height 30
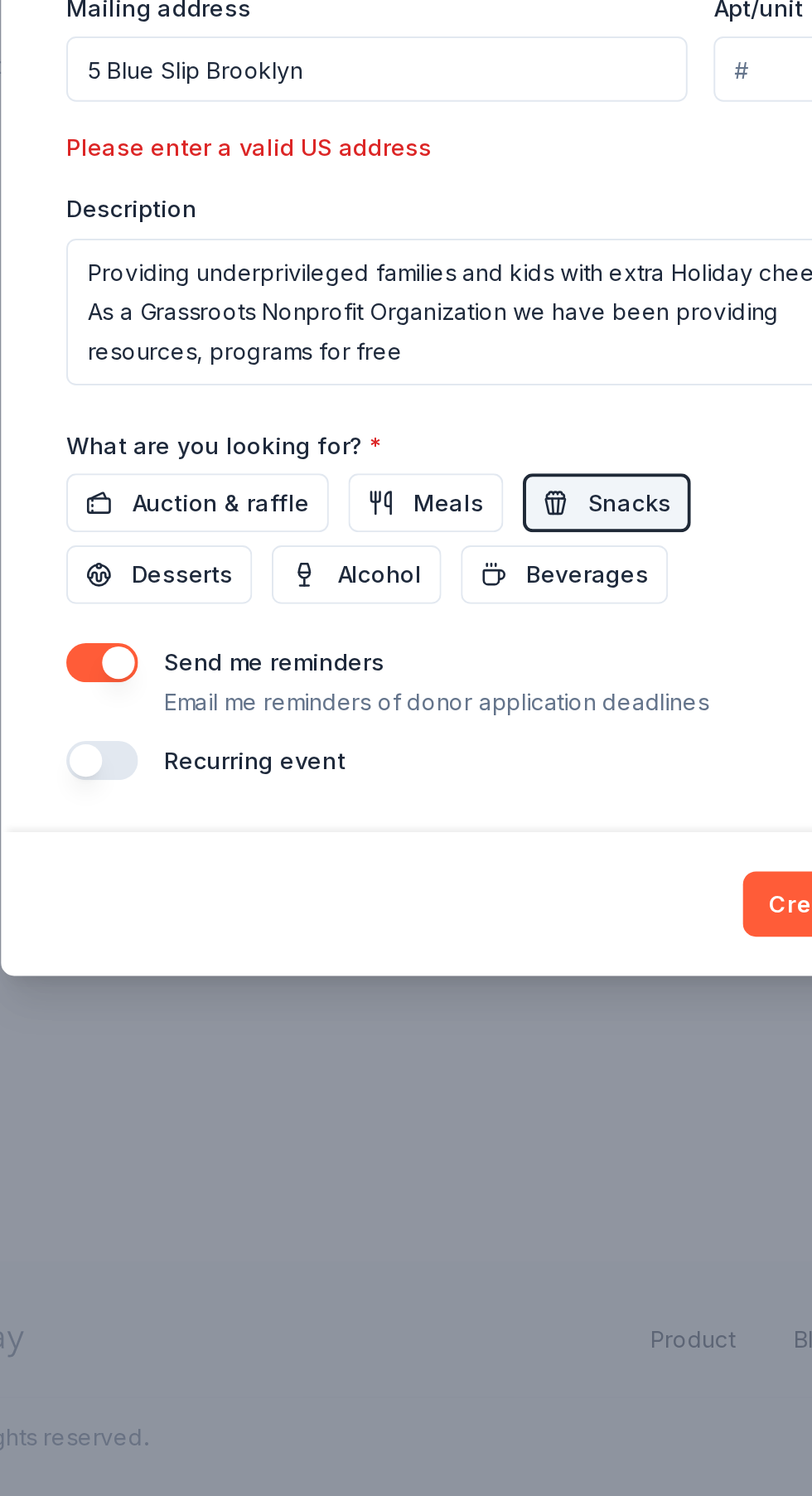
click at [434, 1028] on span "Beverages" at bounding box center [465, 1027] width 62 height 20
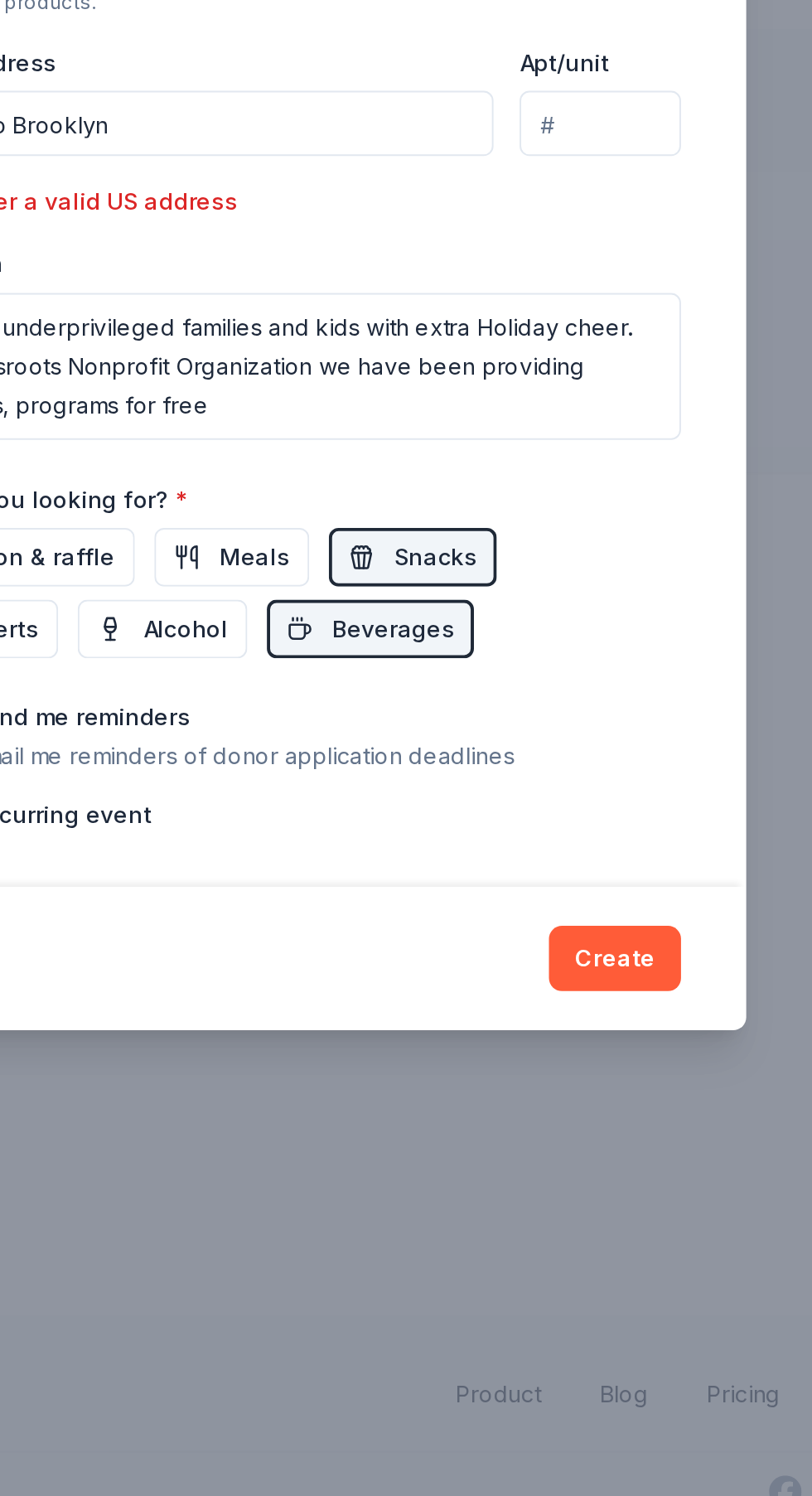
click at [598, 1203] on button "Create" at bounding box center [578, 1195] width 67 height 33
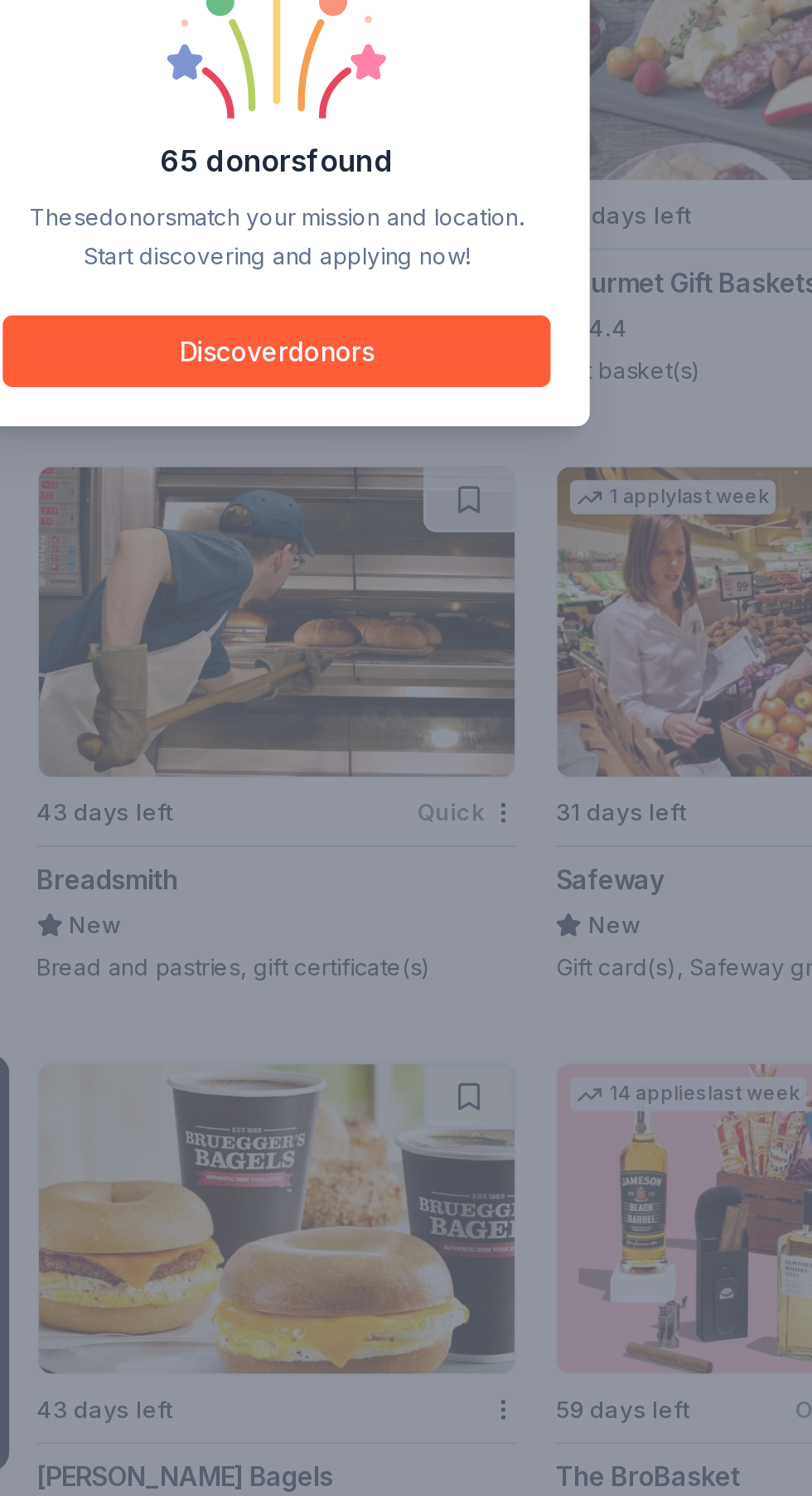
click at [453, 861] on button "Discover donors" at bounding box center [406, 854] width 278 height 36
